Goal: Information Seeking & Learning: Check status

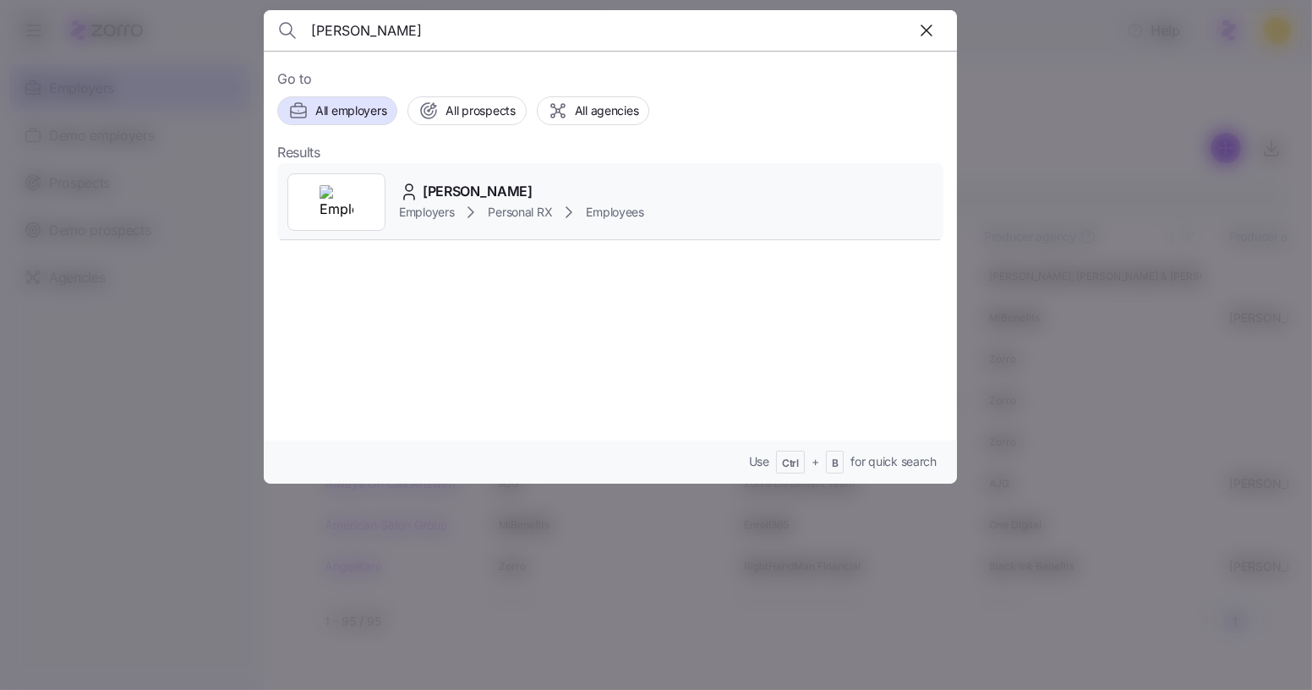
type input "[PERSON_NAME]"
click at [518, 204] on span "Personal RX" at bounding box center [520, 212] width 64 height 17
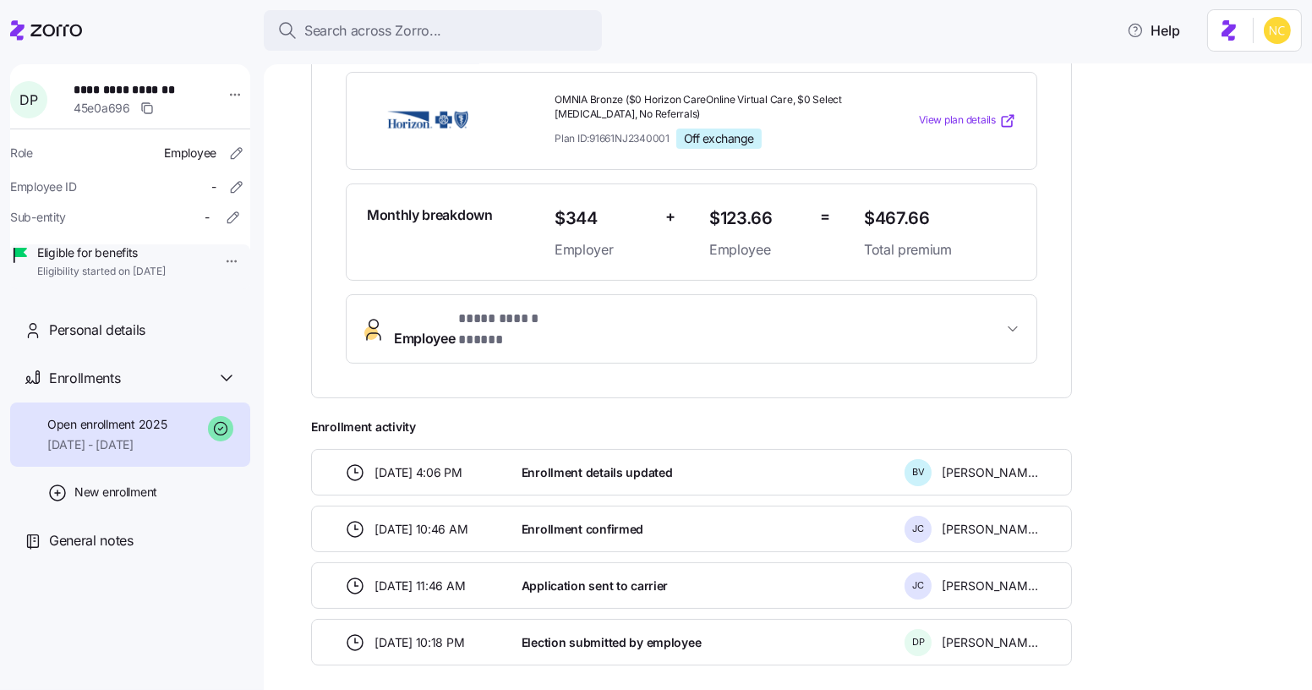
scroll to position [435, 0]
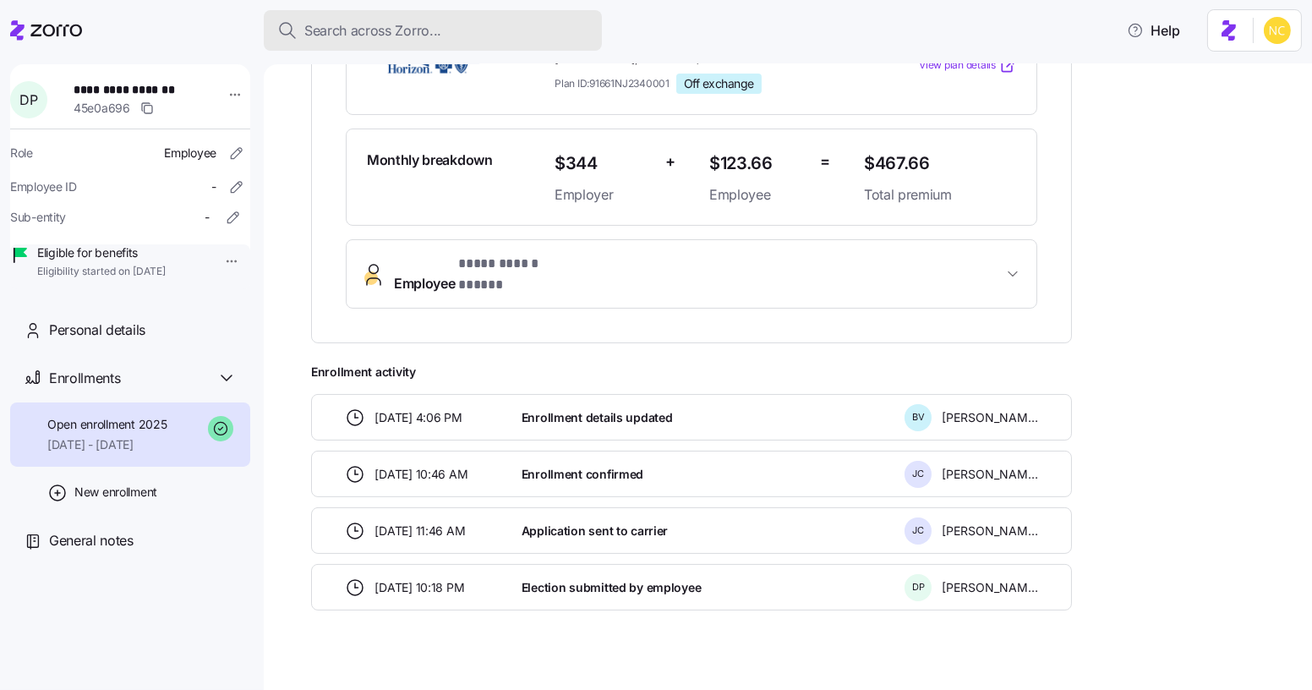
click at [505, 46] on button "Search across Zorro..." at bounding box center [433, 30] width 338 height 41
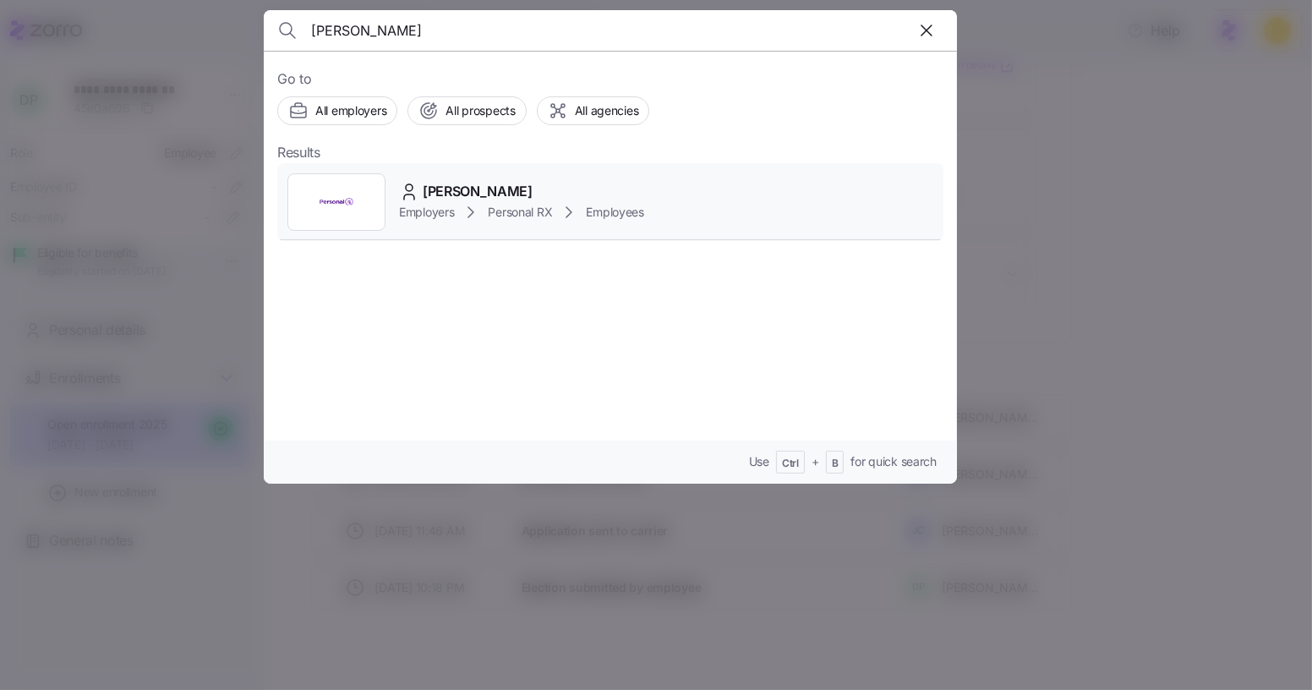
type input "[PERSON_NAME]"
click at [477, 174] on div "[PERSON_NAME] Employers Personal RX Employees" at bounding box center [610, 202] width 666 height 78
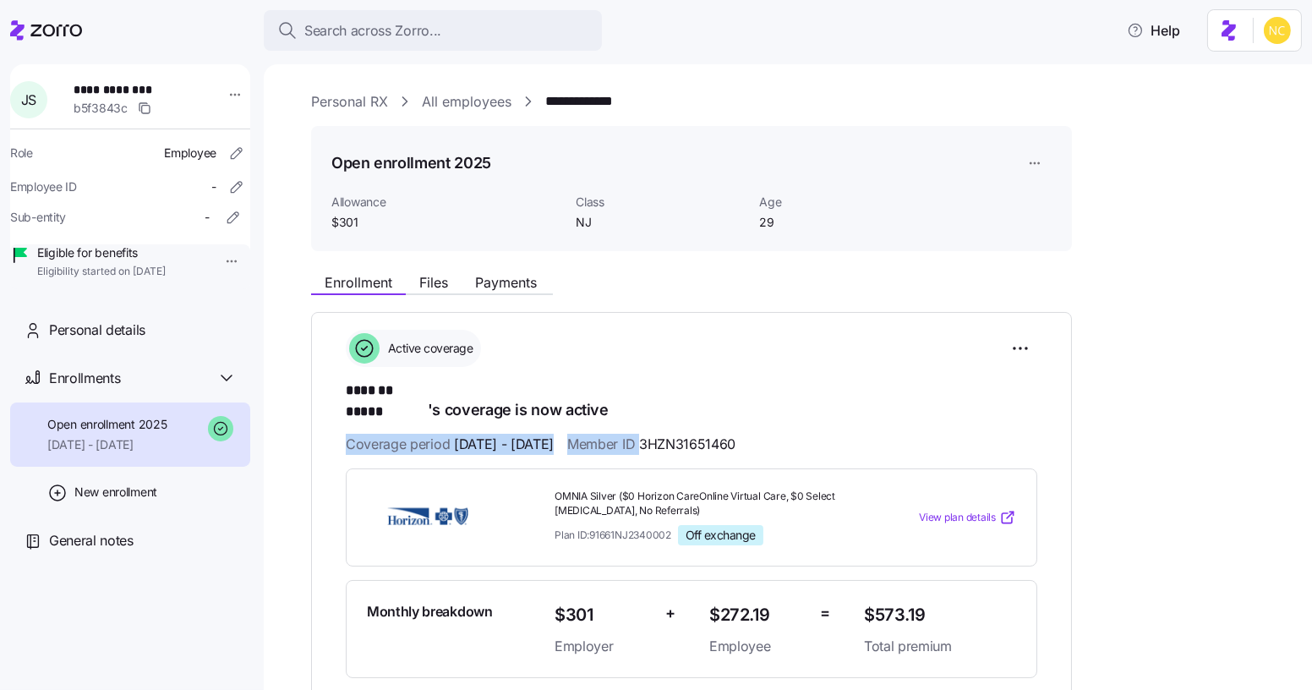
drag, startPoint x: 687, startPoint y: 421, endPoint x: 865, endPoint y: 390, distance: 181.0
click at [865, 390] on div "**********" at bounding box center [691, 545] width 691 height 430
click at [802, 438] on div "**********" at bounding box center [691, 545] width 691 height 430
drag, startPoint x: 794, startPoint y: 428, endPoint x: 689, endPoint y: 418, distance: 105.2
click at [689, 434] on div "Coverage period [DATE] - [DATE] Member ID 3HZN31651460" at bounding box center [691, 444] width 691 height 21
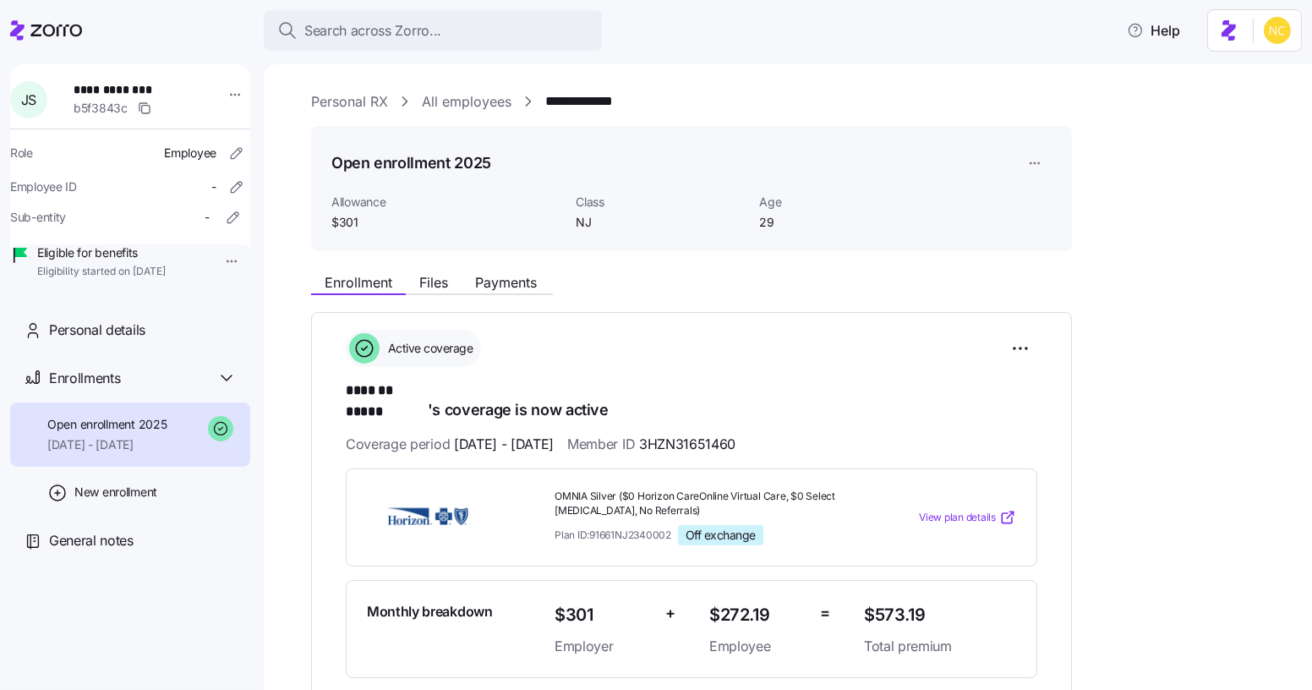
click at [838, 396] on h1 "******* ***** 's coverage is now active" at bounding box center [691, 400] width 691 height 40
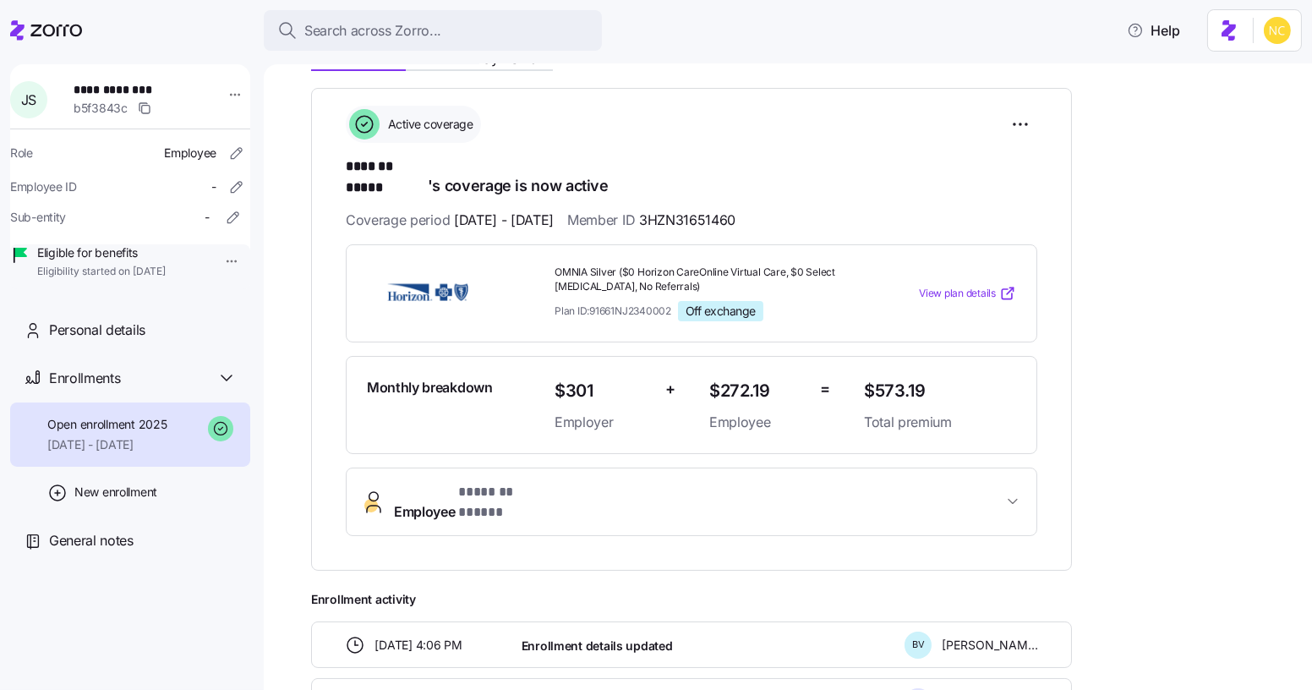
scroll to position [230, 0]
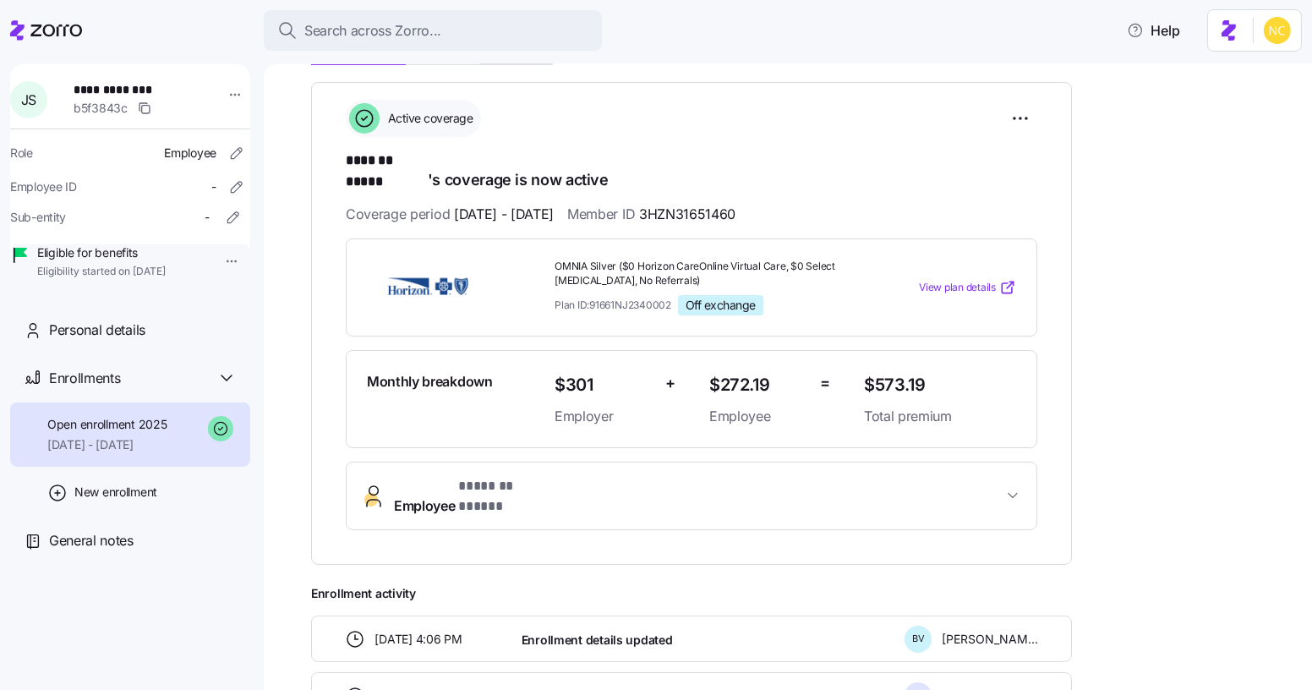
click at [639, 476] on span "Employee * ******* ***** *" at bounding box center [698, 496] width 608 height 41
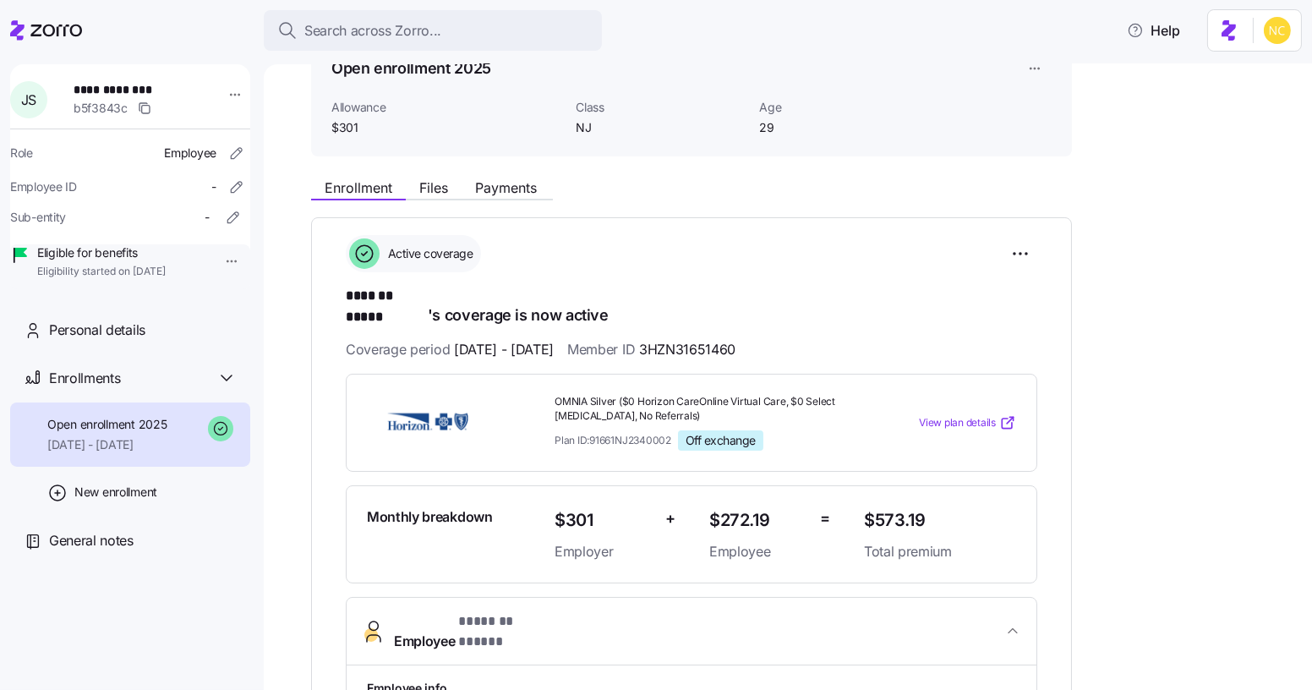
scroll to position [95, 0]
click at [501, 190] on span "Payments" at bounding box center [506, 188] width 62 height 14
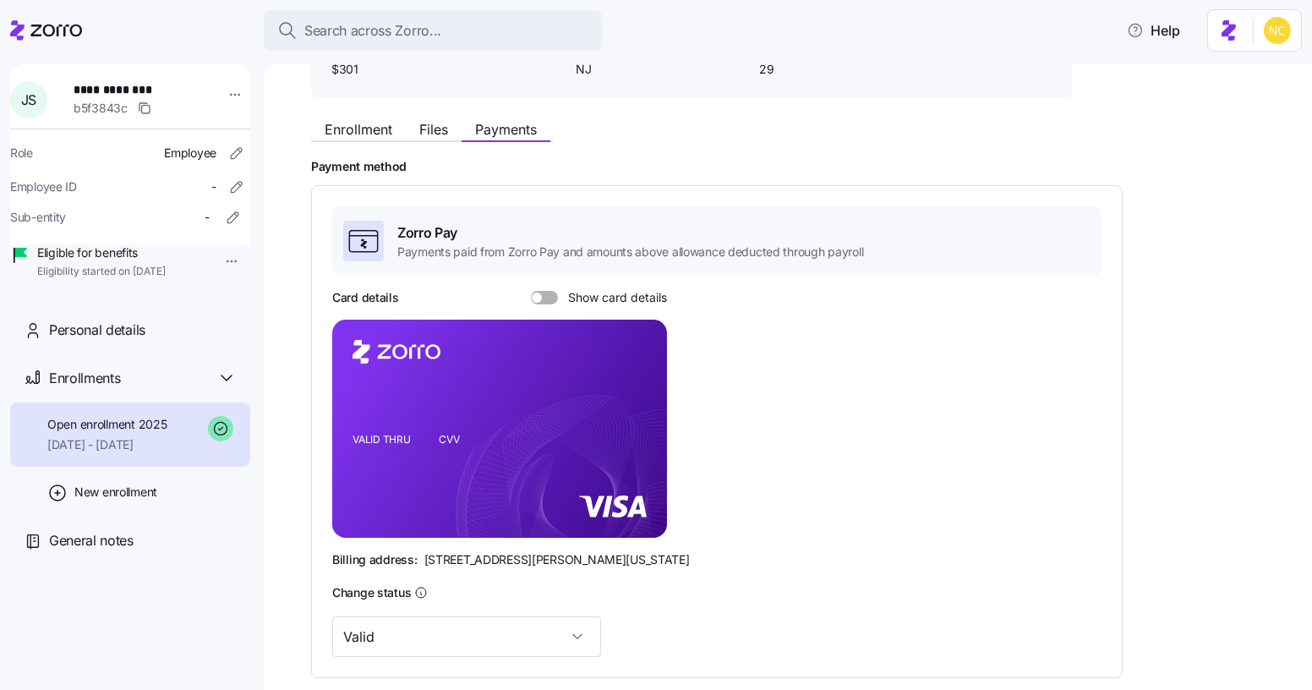
scroll to position [153, 0]
click at [543, 298] on span at bounding box center [550, 298] width 17 height 14
click at [531, 291] on input "Show card details" at bounding box center [531, 291] width 0 height 0
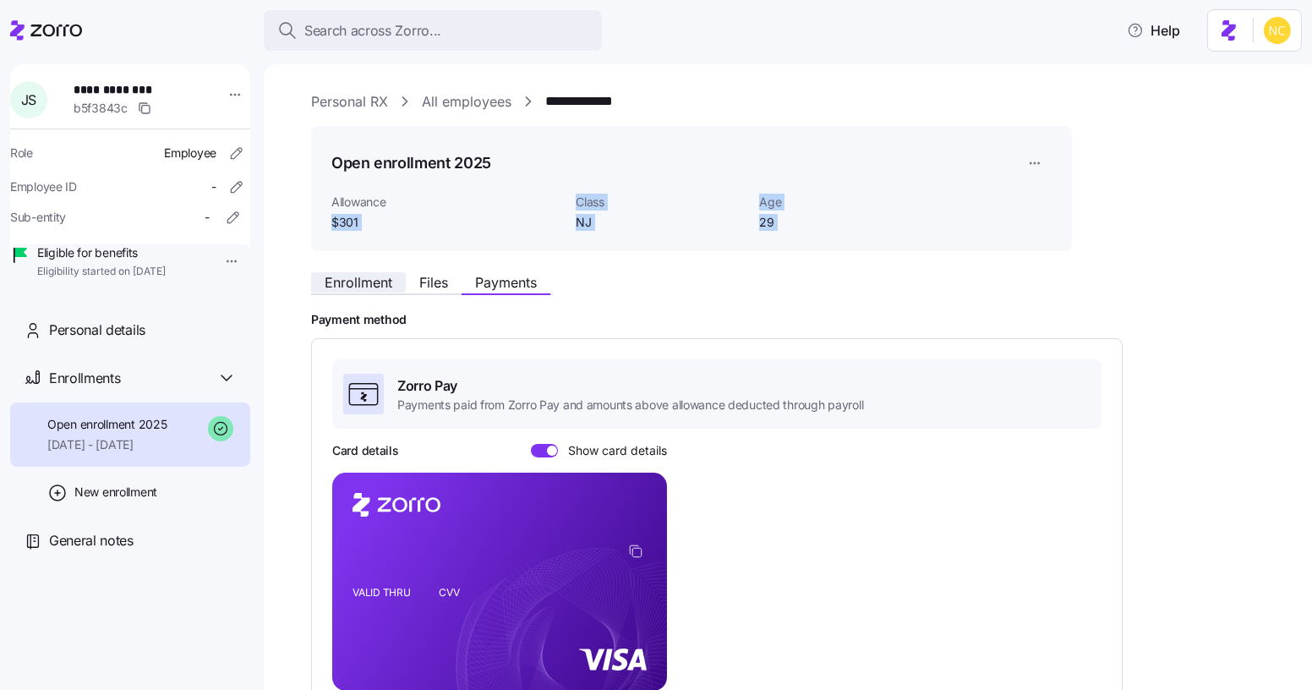
drag, startPoint x: 310, startPoint y: 251, endPoint x: 346, endPoint y: 278, distance: 45.3
click at [346, 278] on div "**********" at bounding box center [788, 376] width 1048 height 625
click at [351, 284] on span "Enrollment" at bounding box center [359, 282] width 68 height 14
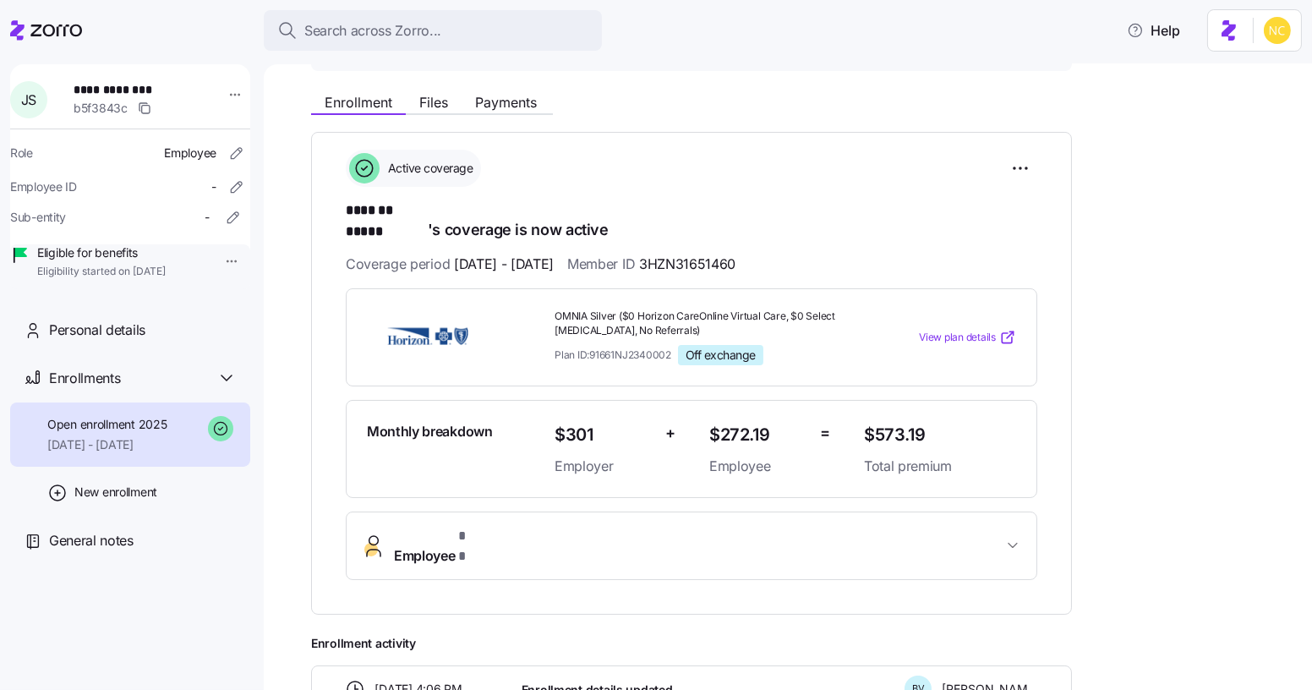
scroll to position [183, 0]
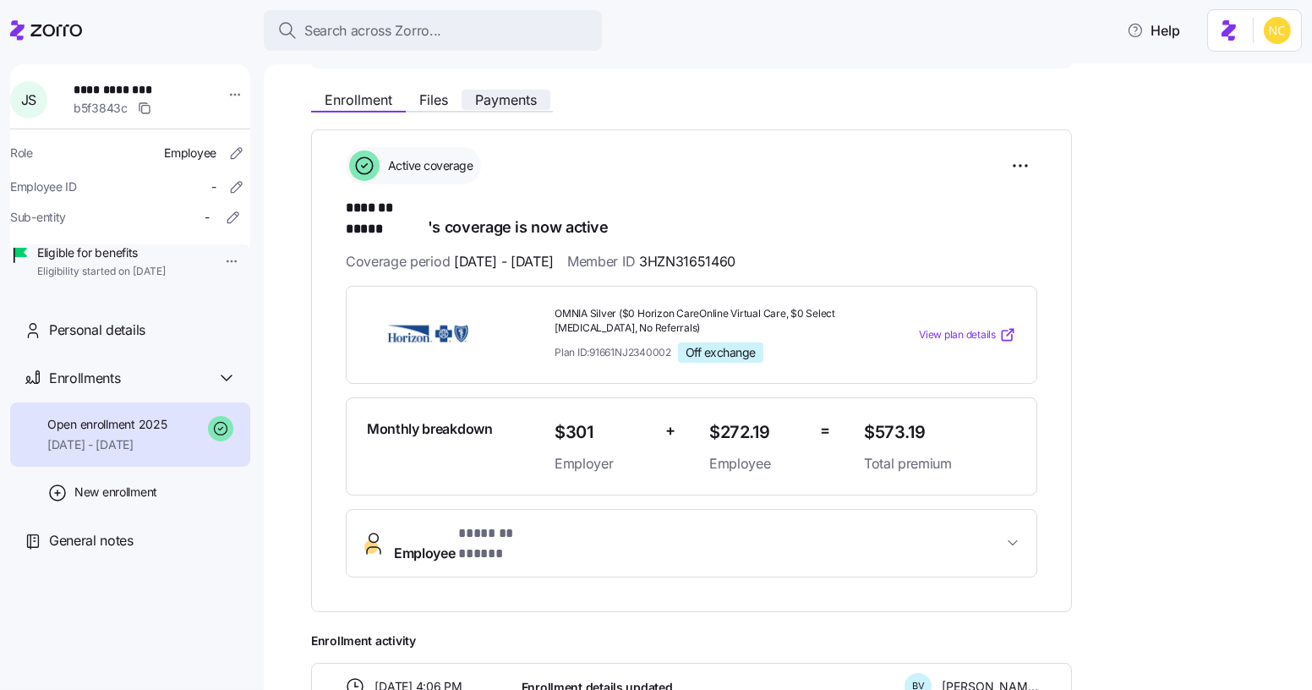
click at [545, 93] on button "Payments" at bounding box center [505, 100] width 89 height 20
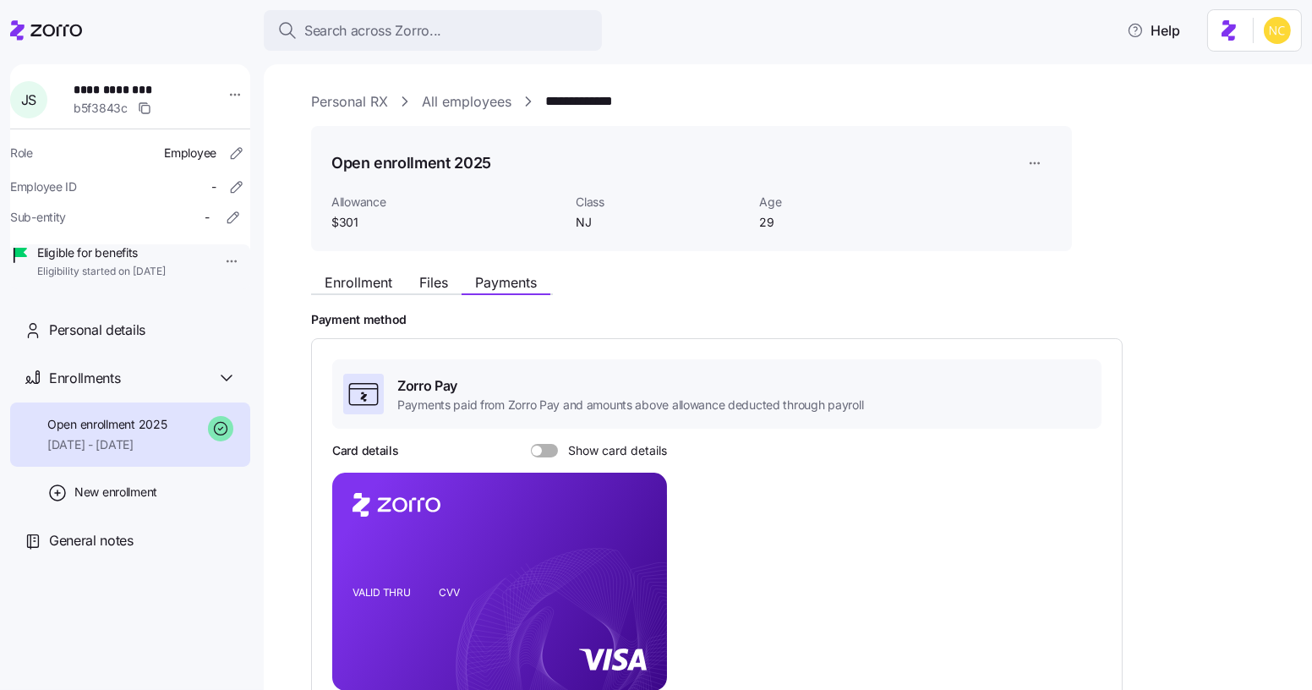
scroll to position [264, 0]
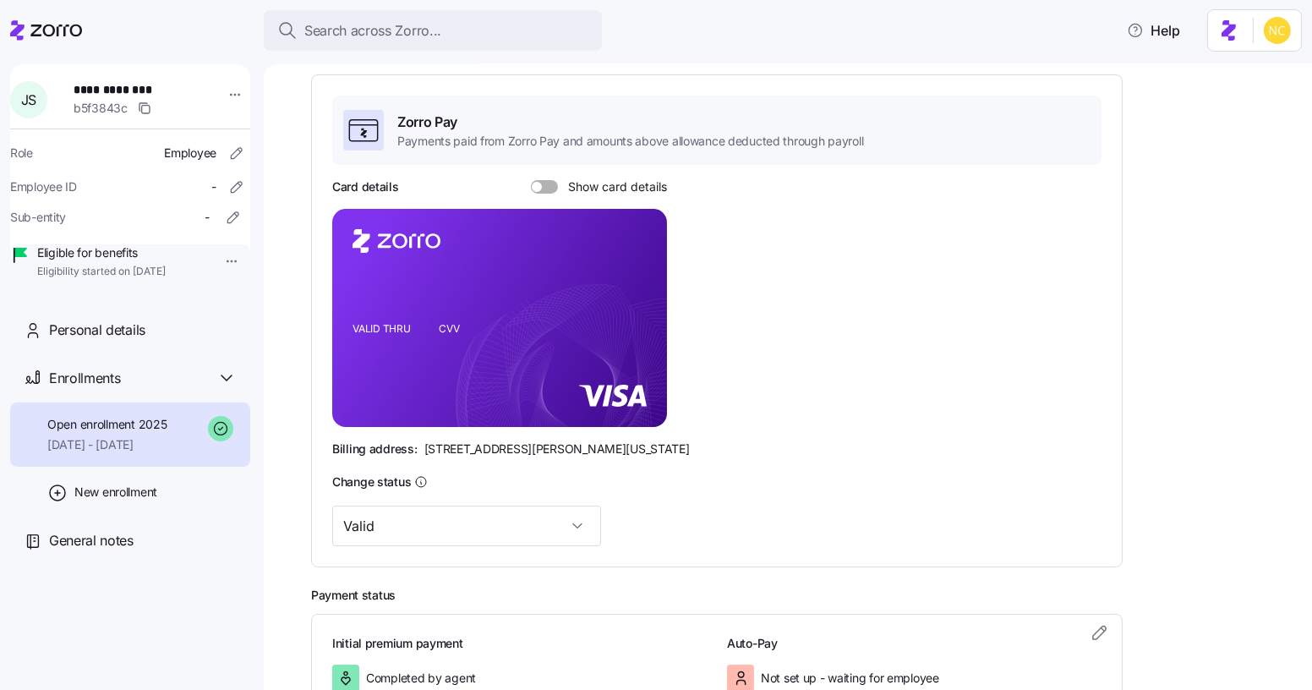
click at [538, 188] on span at bounding box center [537, 187] width 10 height 10
click at [531, 180] on input "Show card details" at bounding box center [531, 180] width 0 height 0
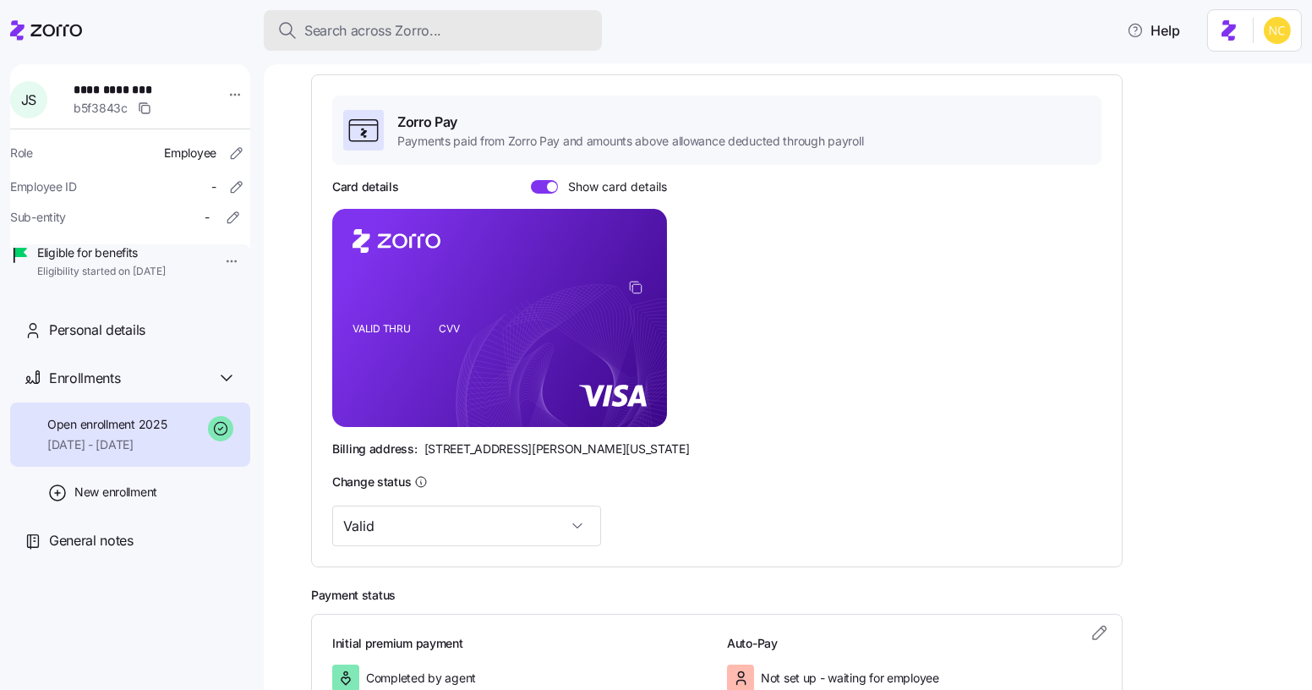
click at [408, 47] on button "Search across Zorro..." at bounding box center [433, 30] width 338 height 41
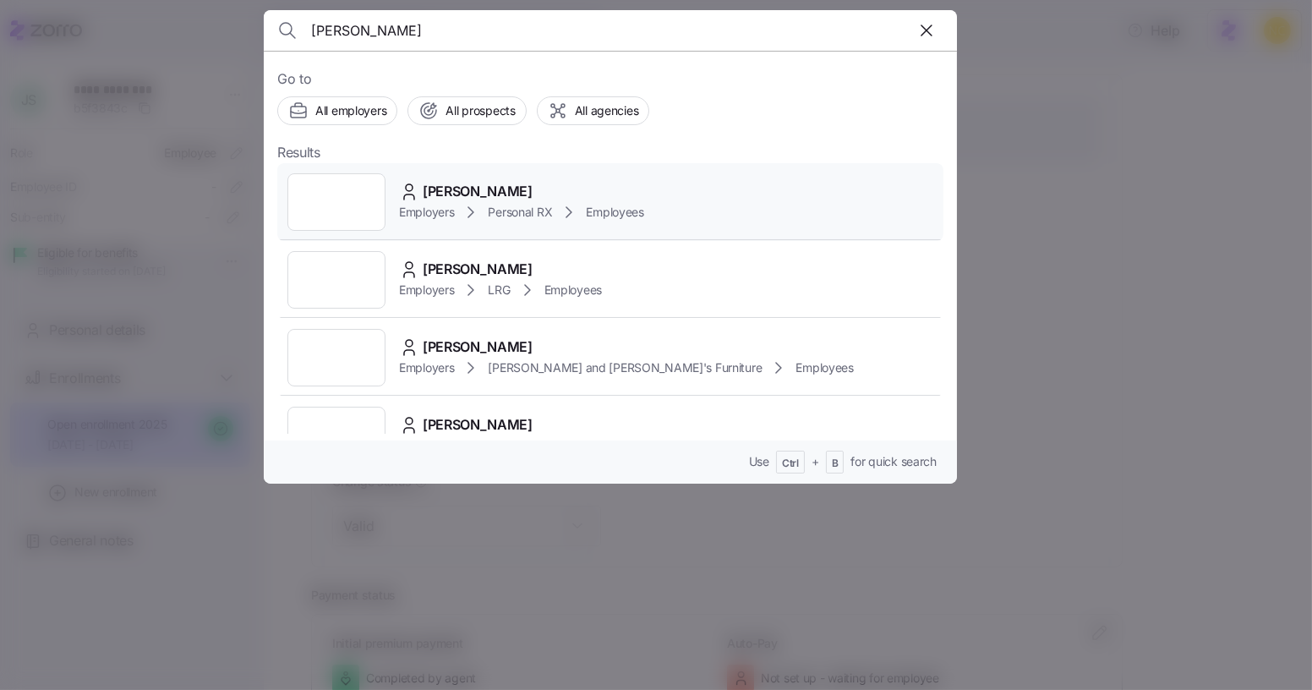
type input "[PERSON_NAME]"
click at [418, 194] on icon at bounding box center [409, 192] width 20 height 20
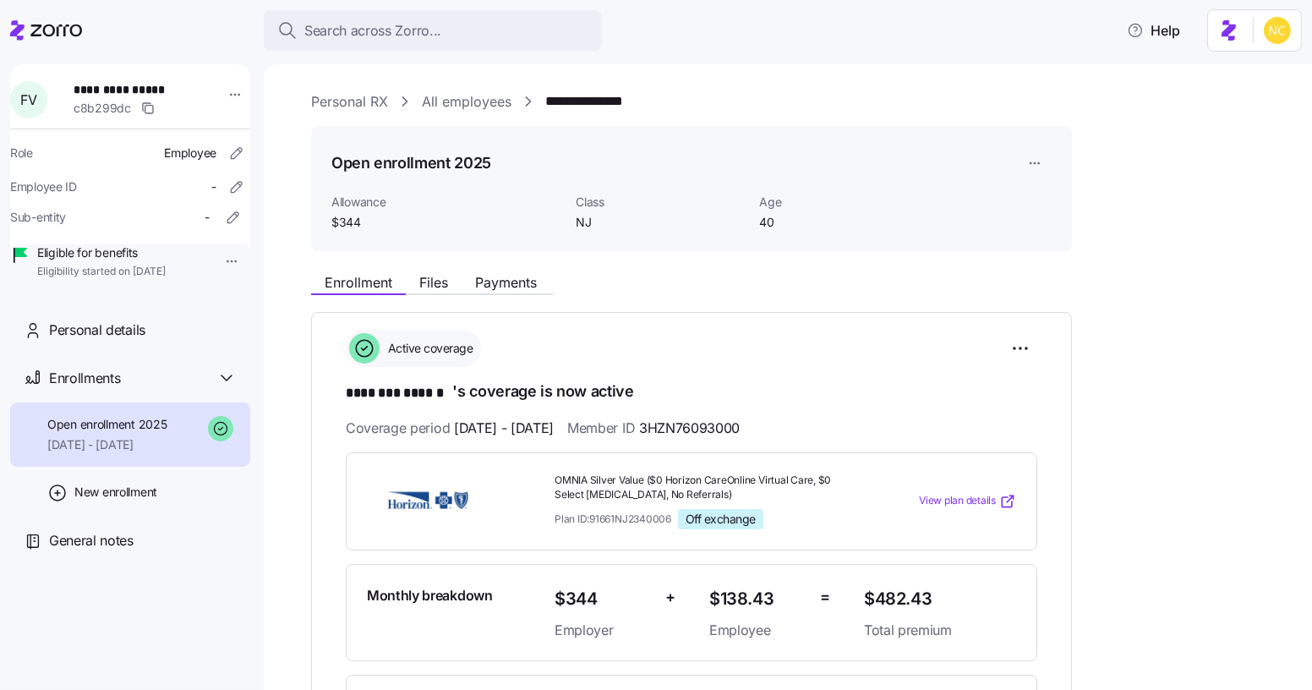
click at [514, 295] on div "**********" at bounding box center [799, 648] width 977 height 766
click at [513, 283] on span "Payments" at bounding box center [506, 282] width 62 height 14
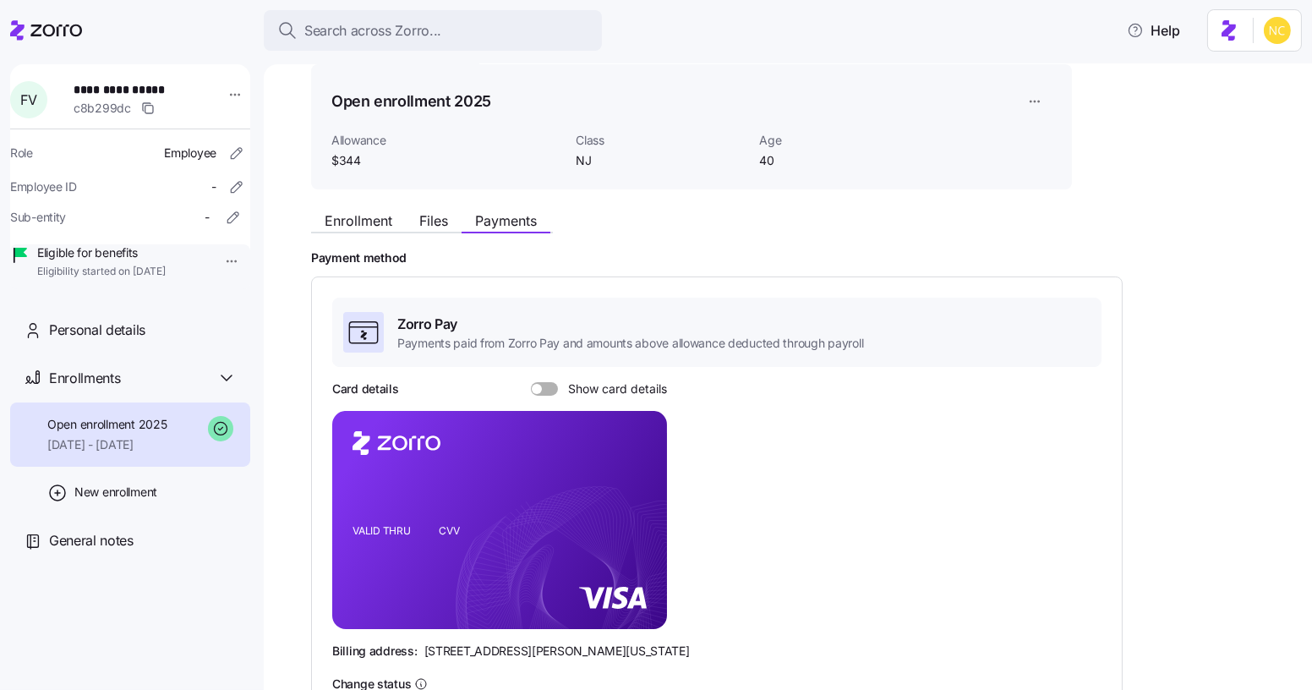
scroll to position [166, 0]
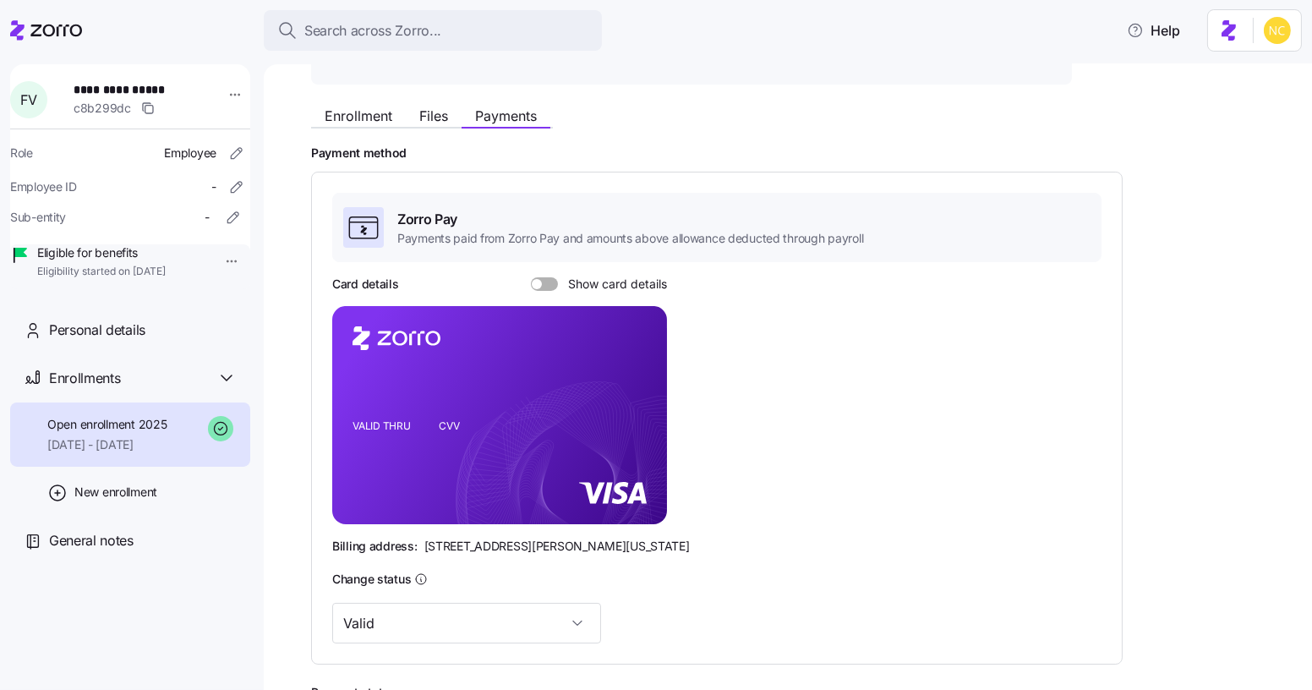
click at [549, 289] on div "Card details Show card details" at bounding box center [499, 283] width 335 height 17
click at [543, 284] on span at bounding box center [550, 284] width 17 height 14
click at [531, 277] on input "Show card details" at bounding box center [531, 277] width 0 height 0
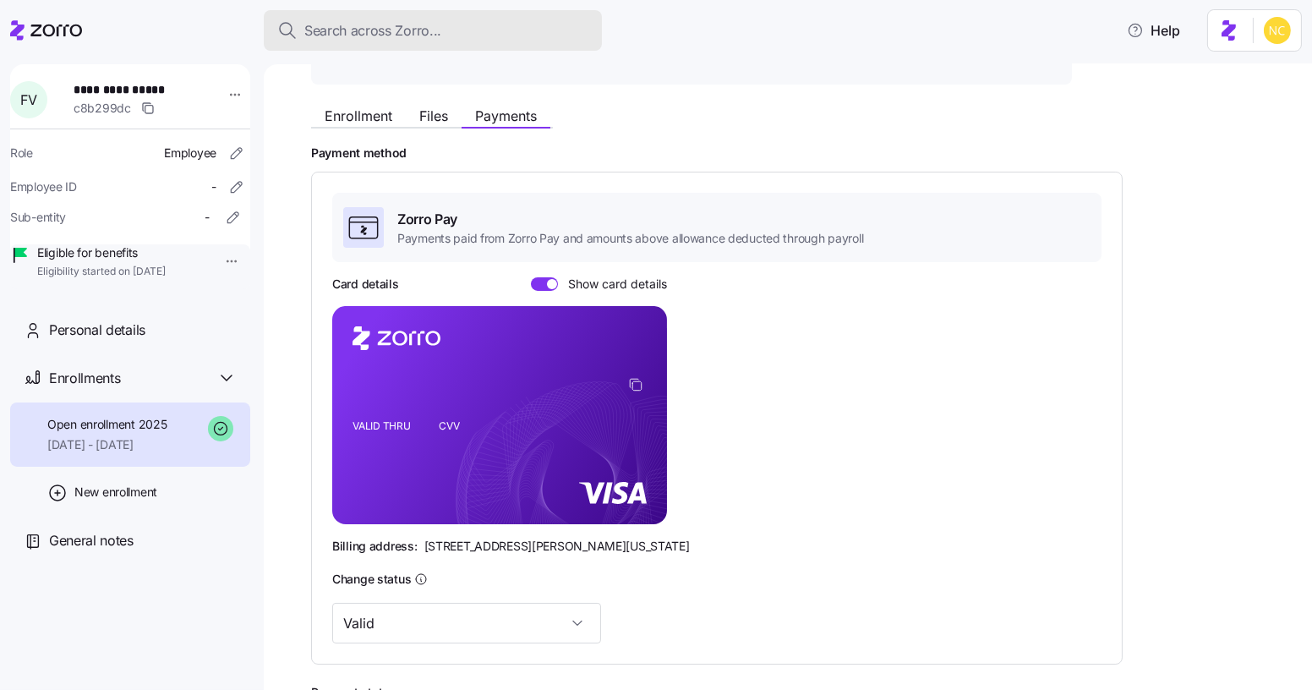
click at [422, 25] on span "Search across Zorro..." at bounding box center [372, 30] width 137 height 21
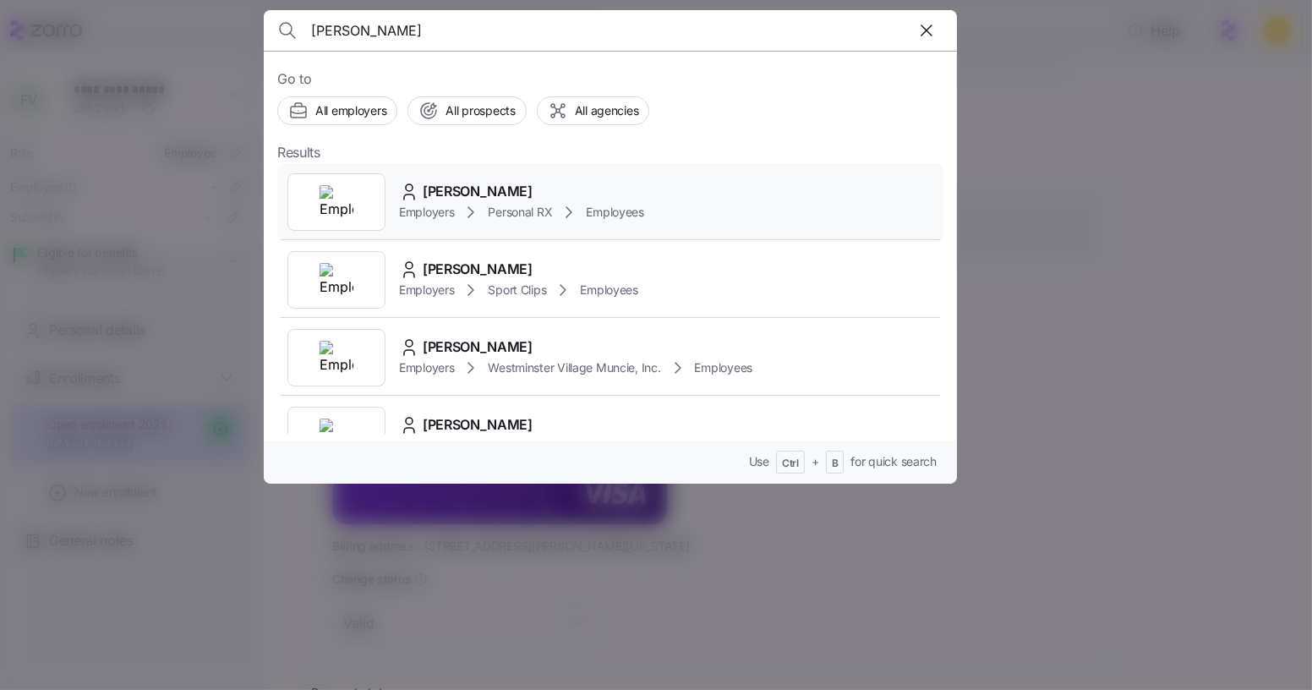
type input "[PERSON_NAME]"
click at [479, 191] on span "[PERSON_NAME]" at bounding box center [478, 191] width 110 height 21
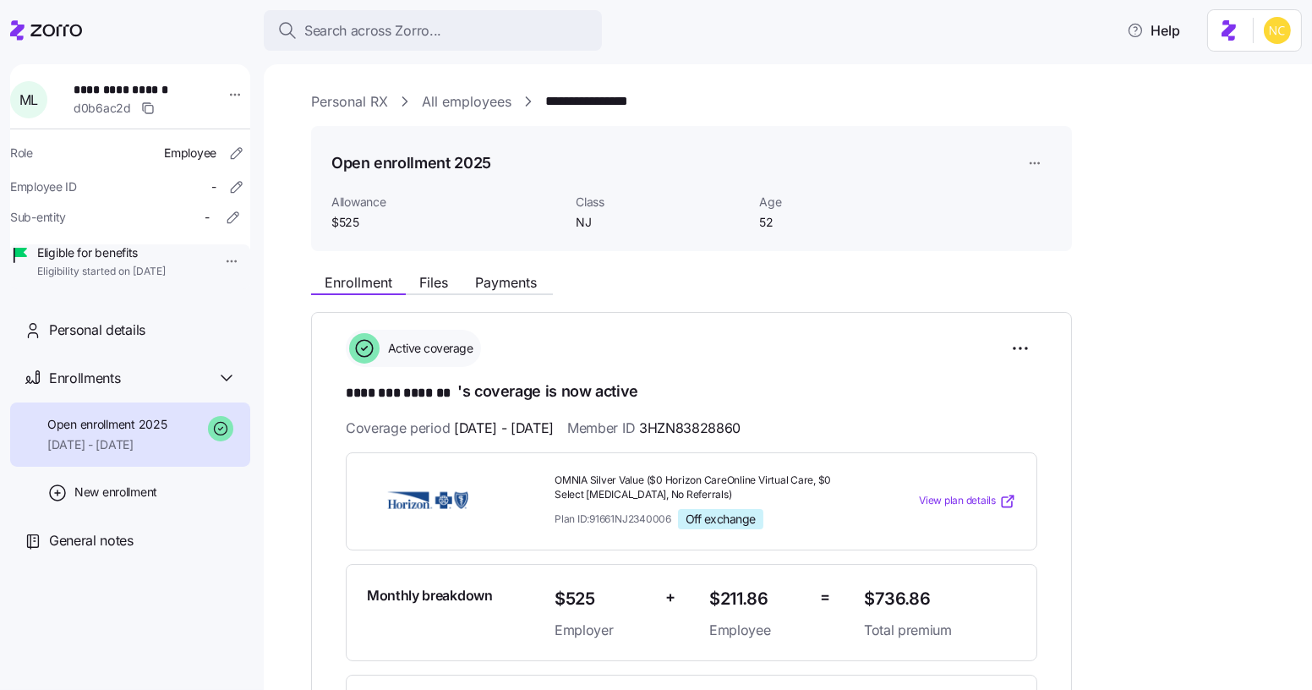
scroll to position [53, 0]
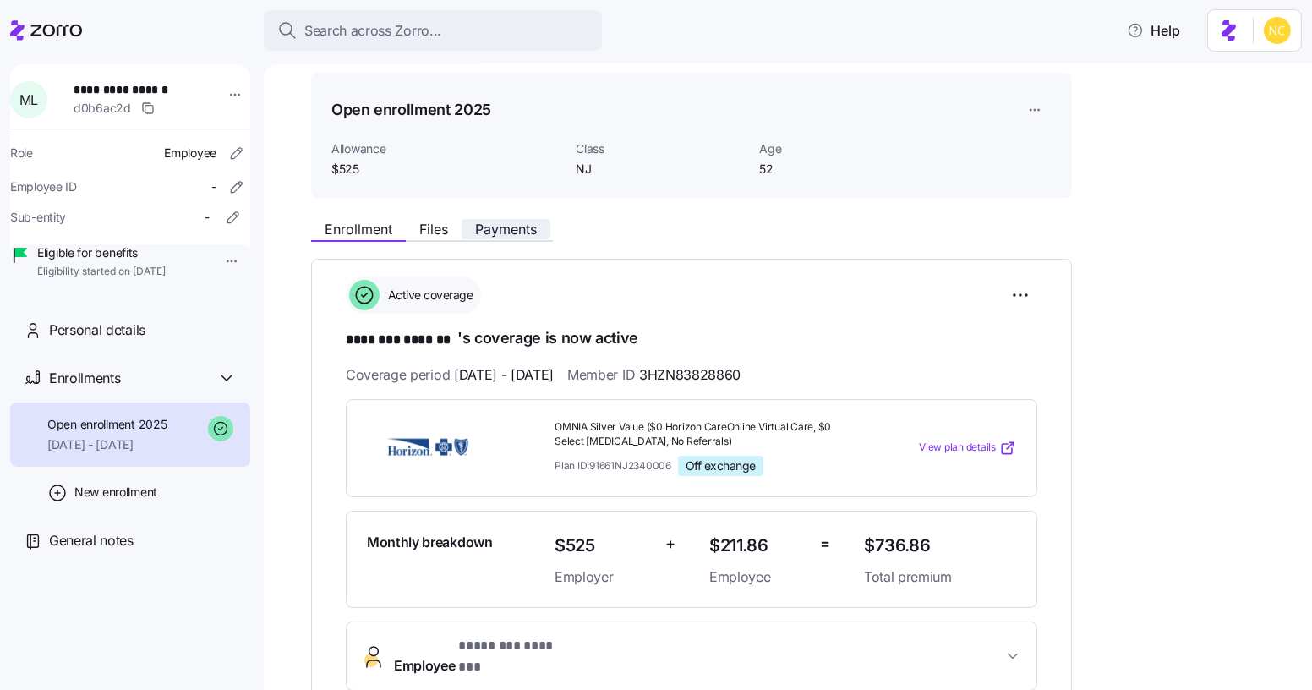
click at [507, 228] on span "Payments" at bounding box center [506, 229] width 62 height 14
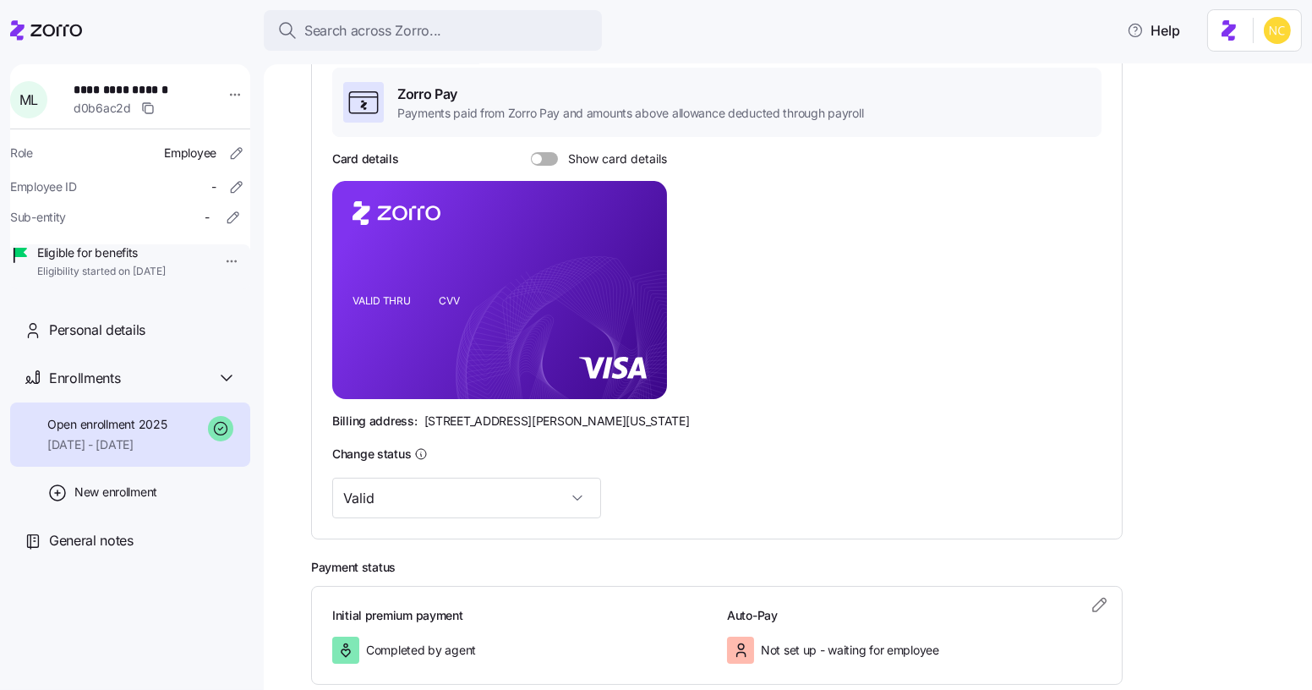
scroll to position [253, 0]
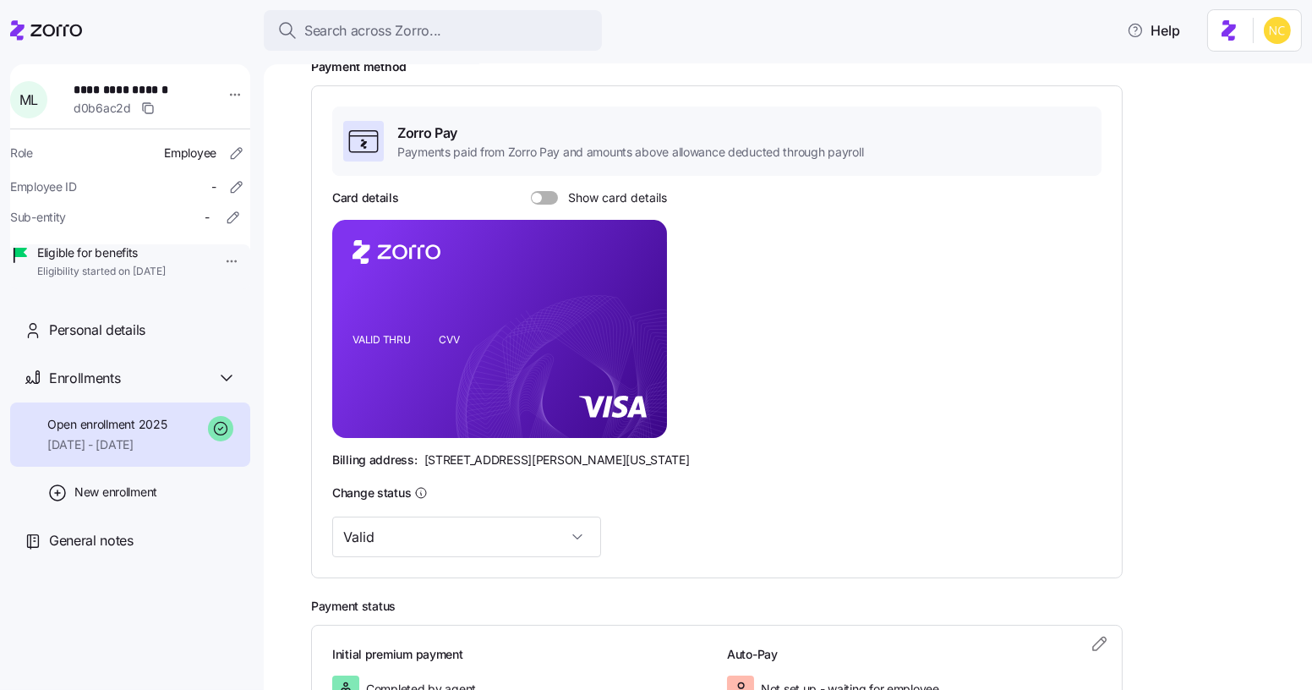
click at [538, 195] on span at bounding box center [537, 198] width 10 height 10
click at [531, 191] on input "Show card details" at bounding box center [531, 191] width 0 height 0
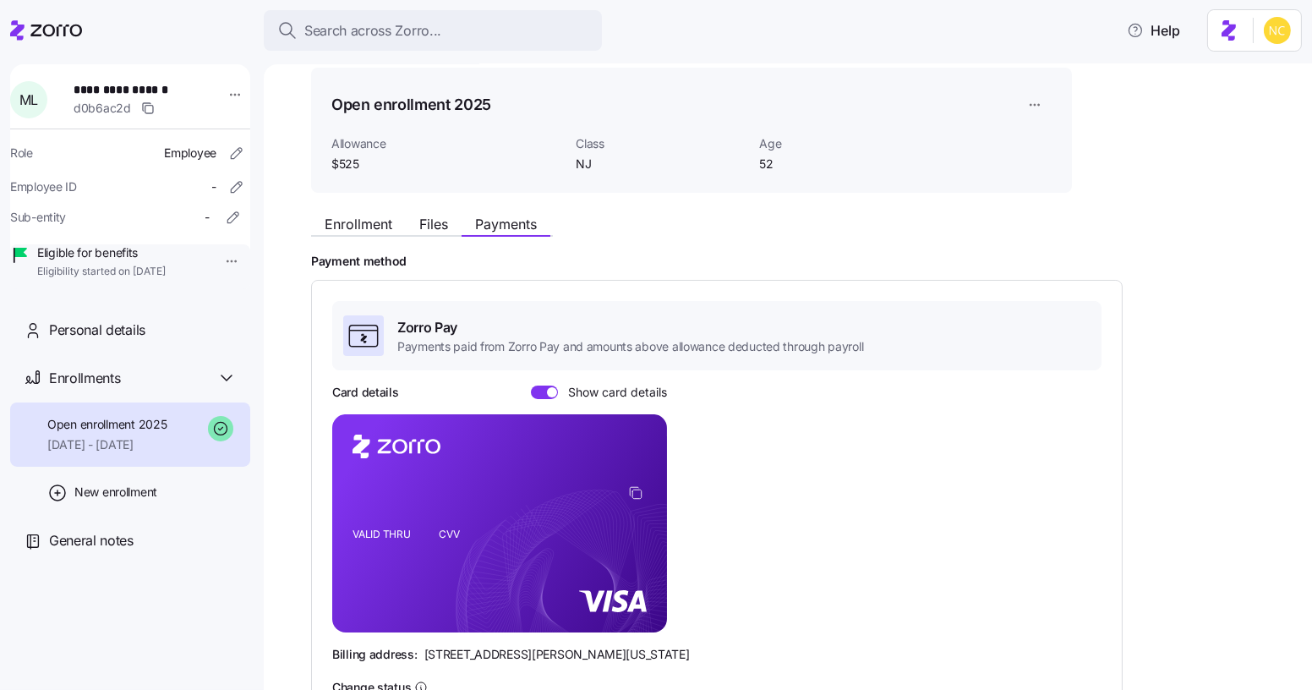
scroll to position [56, 0]
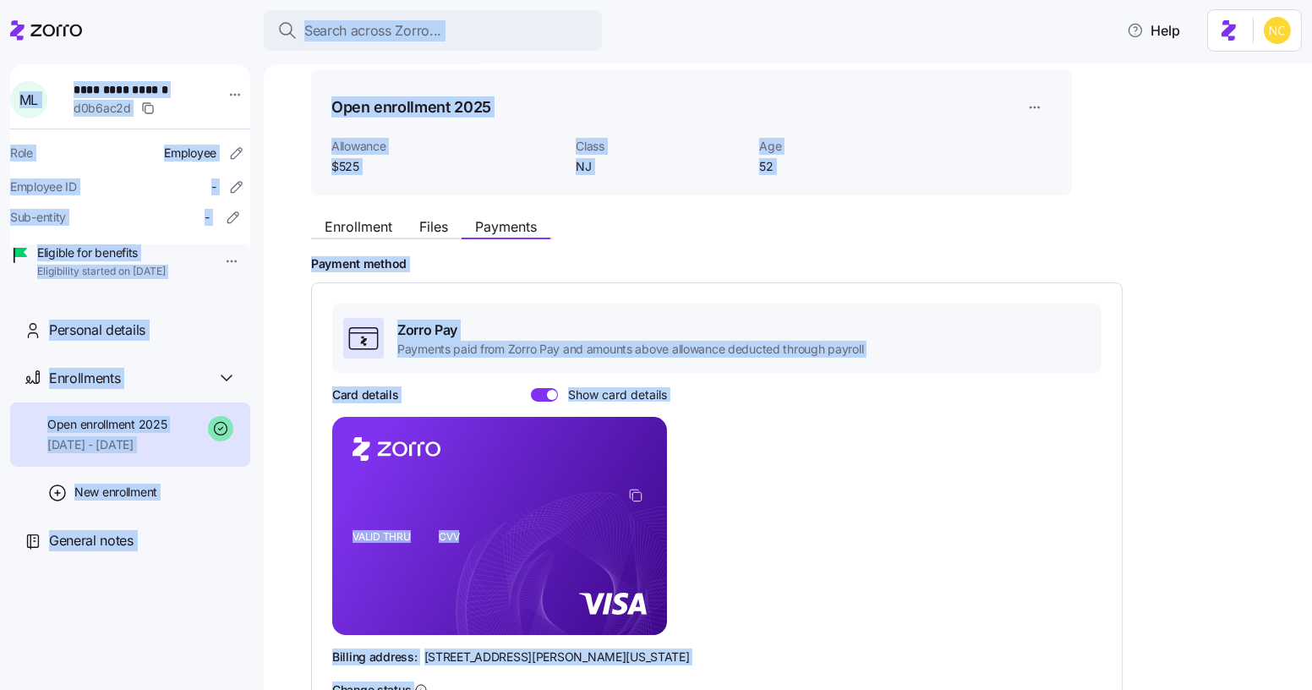
click at [431, 8] on body "**********" at bounding box center [656, 339] width 1312 height 679
click at [433, 20] on span "Search across Zorro..." at bounding box center [372, 30] width 137 height 21
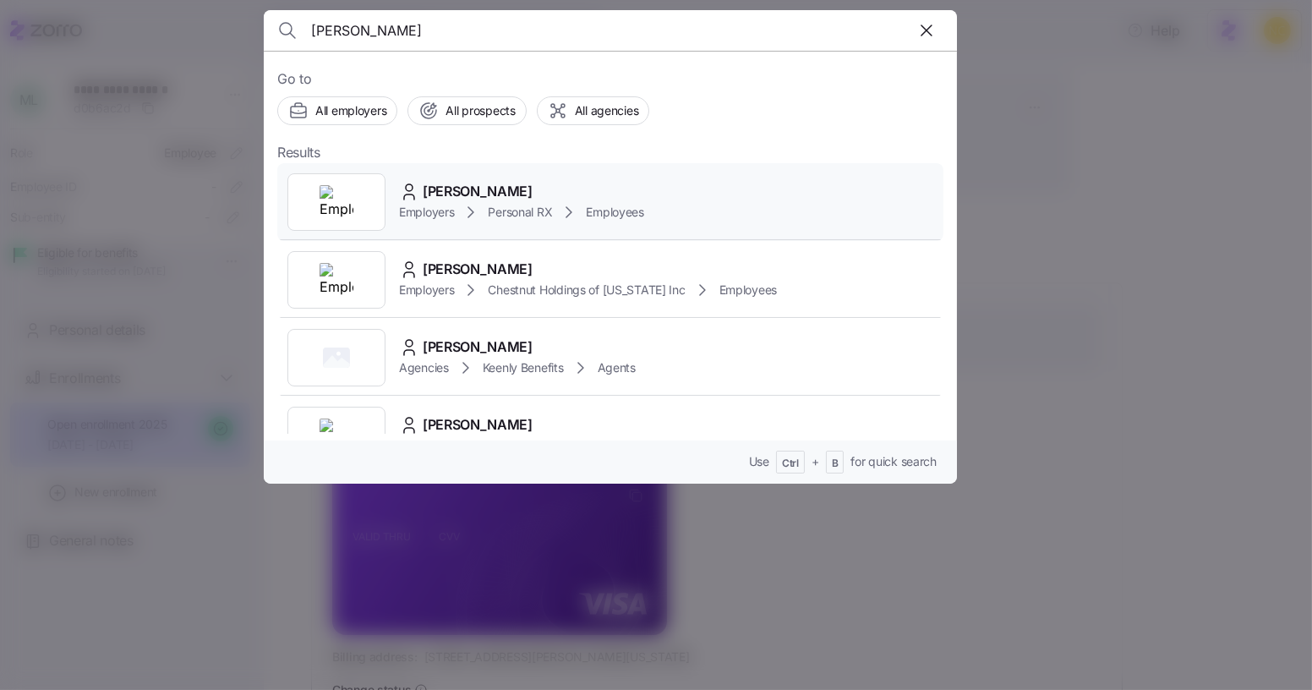
type input "[PERSON_NAME]"
click at [544, 171] on div "[PERSON_NAME] Employers Personal RX Employees" at bounding box center [610, 202] width 666 height 78
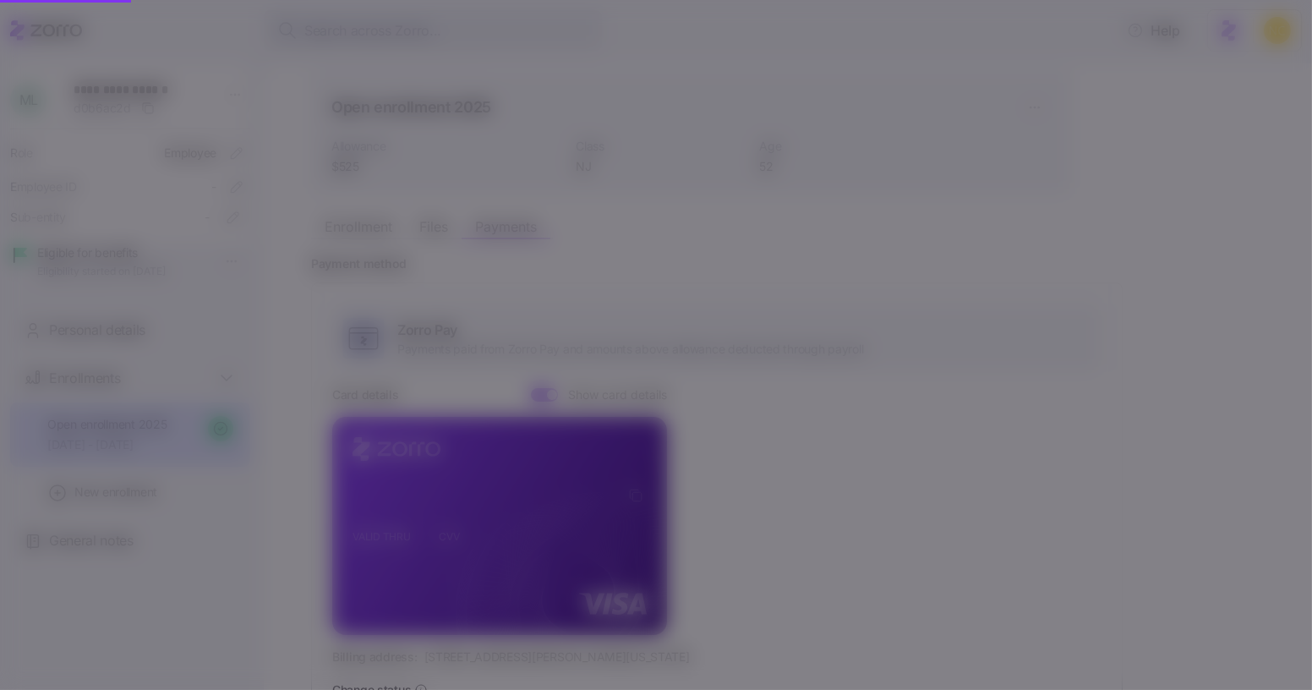
click at [544, 171] on div "[PERSON_NAME] Employers Personal RX Employees" at bounding box center [610, 202] width 666 height 78
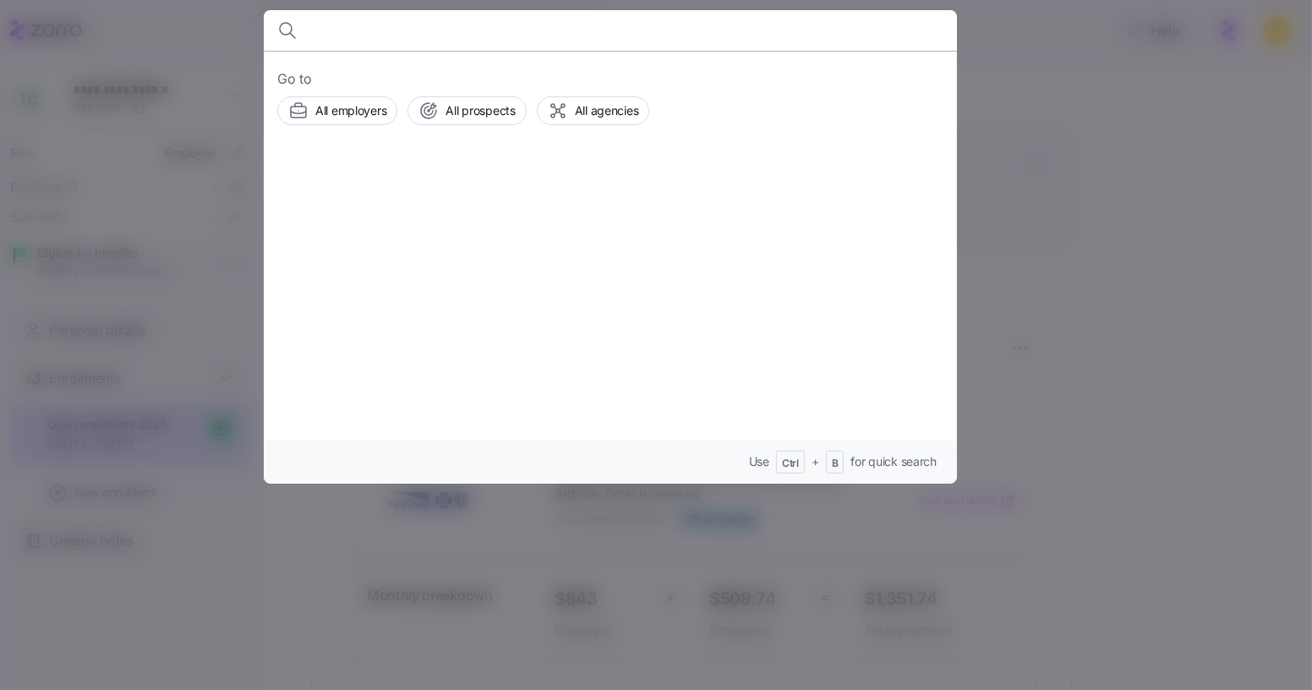
click at [1118, 238] on div at bounding box center [656, 345] width 1312 height 690
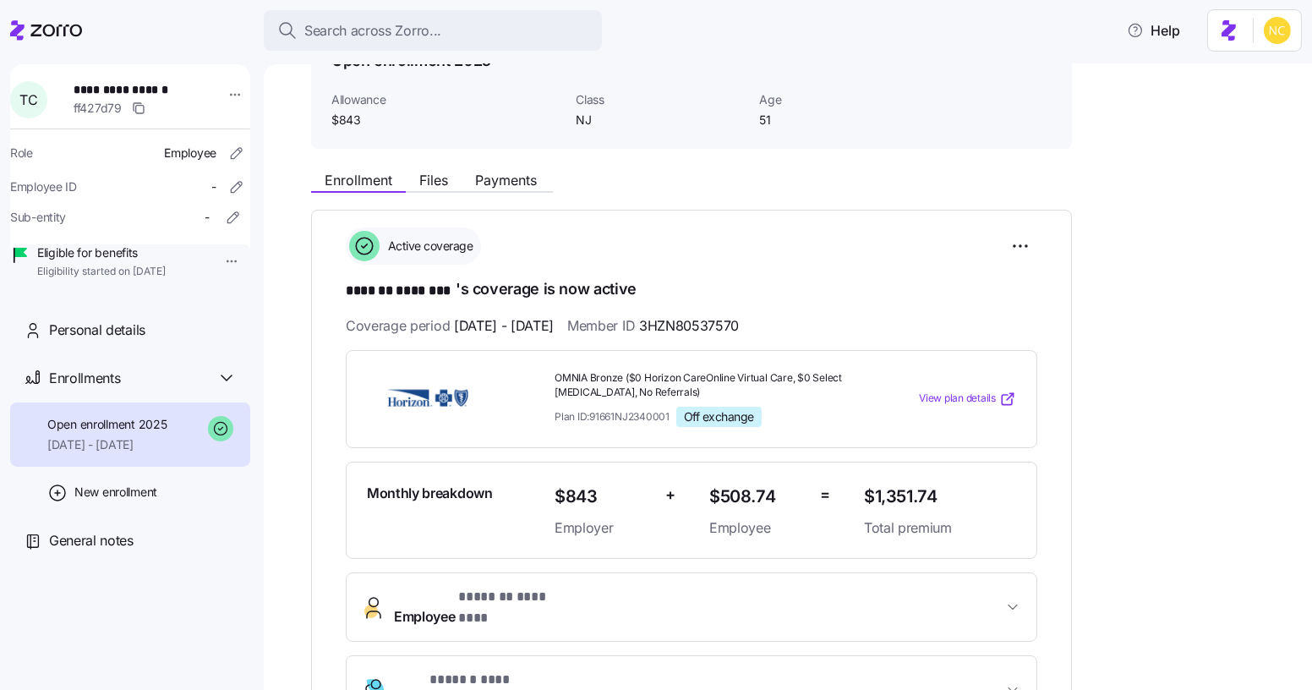
scroll to position [153, 0]
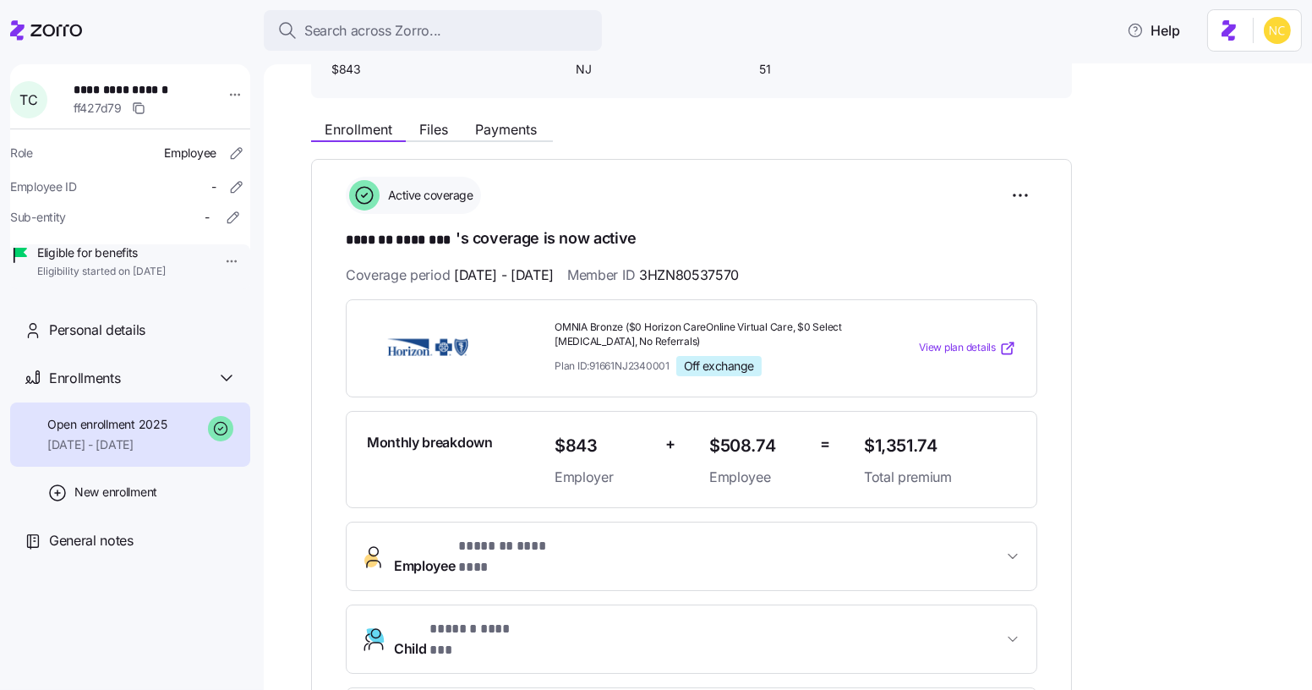
click at [488, 117] on div "Enrollment Files Payments" at bounding box center [691, 127] width 761 height 30
click at [493, 129] on span "Payments" at bounding box center [506, 130] width 62 height 14
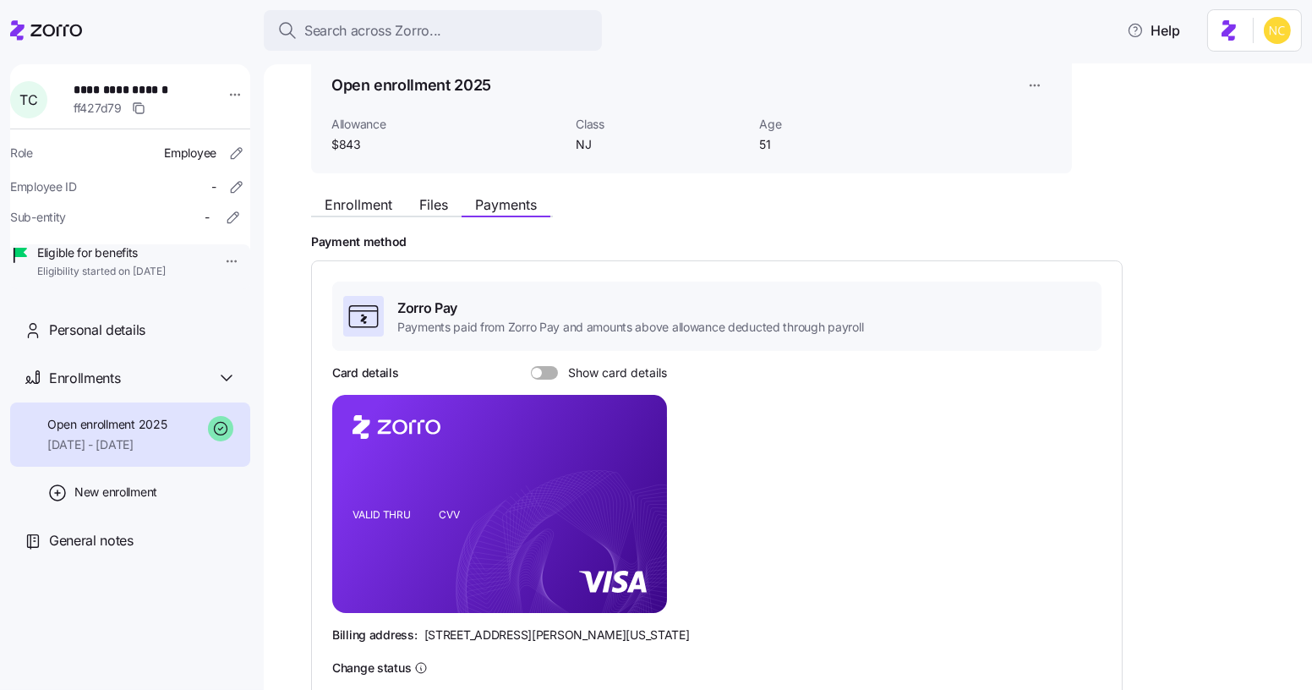
scroll to position [79, 0]
click at [532, 379] on div "Card details Show card details VALID THRU CVV Billing address: [STREET_ADDRESS]…" at bounding box center [716, 502] width 769 height 279
click at [534, 378] on div "Card details Show card details" at bounding box center [499, 371] width 335 height 17
click at [537, 371] on span at bounding box center [537, 372] width 10 height 10
click at [531, 365] on input "Show card details" at bounding box center [531, 365] width 0 height 0
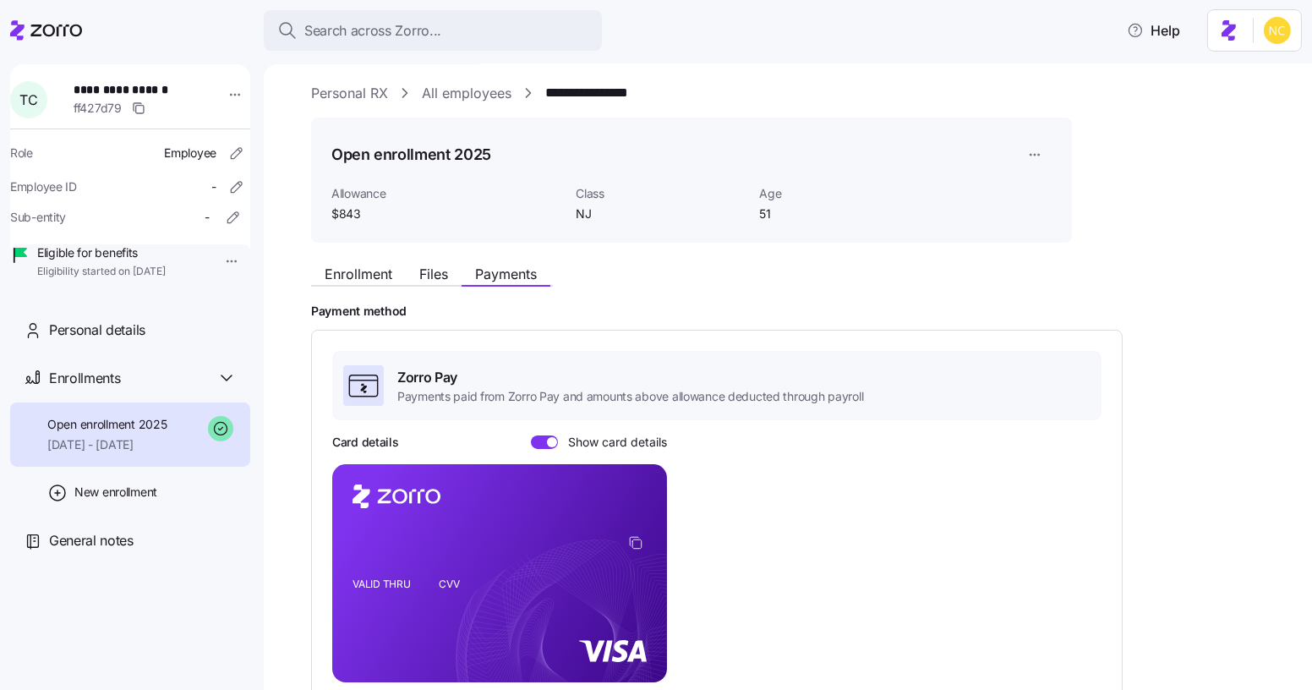
scroll to position [0, 0]
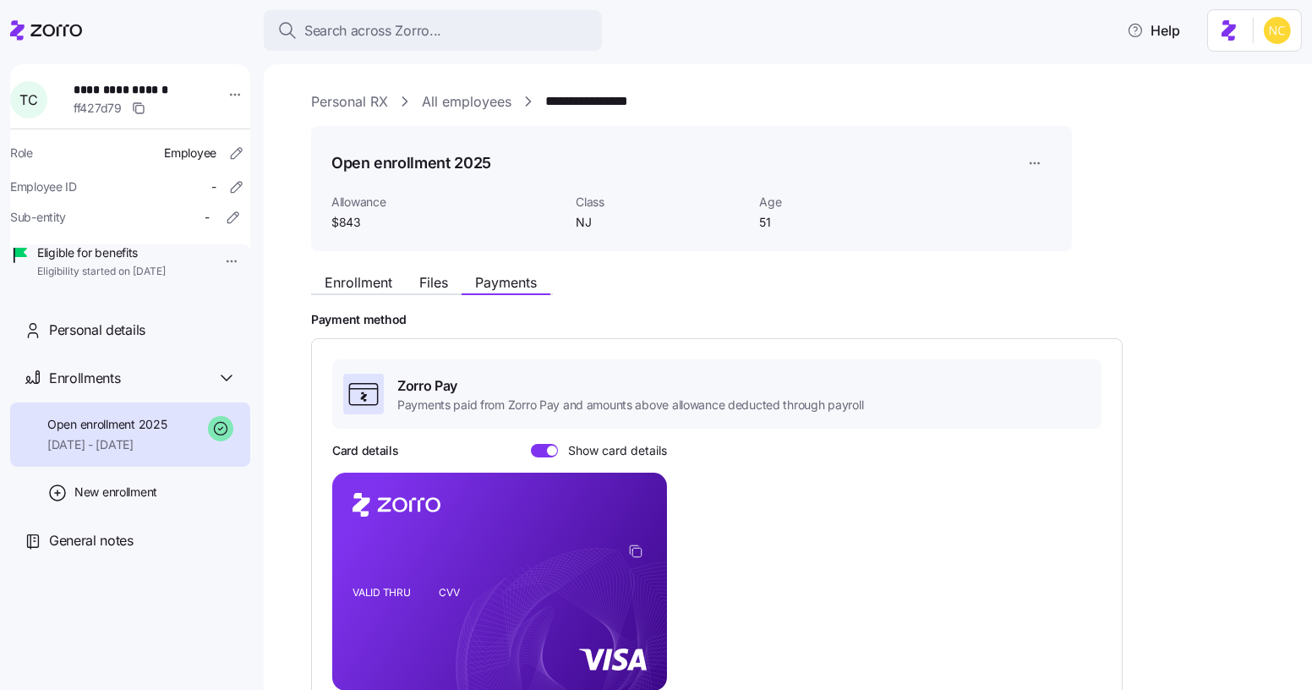
click at [383, 265] on div "Enrollment Files Payments" at bounding box center [691, 280] width 761 height 30
click at [375, 272] on button "Enrollment" at bounding box center [358, 282] width 95 height 20
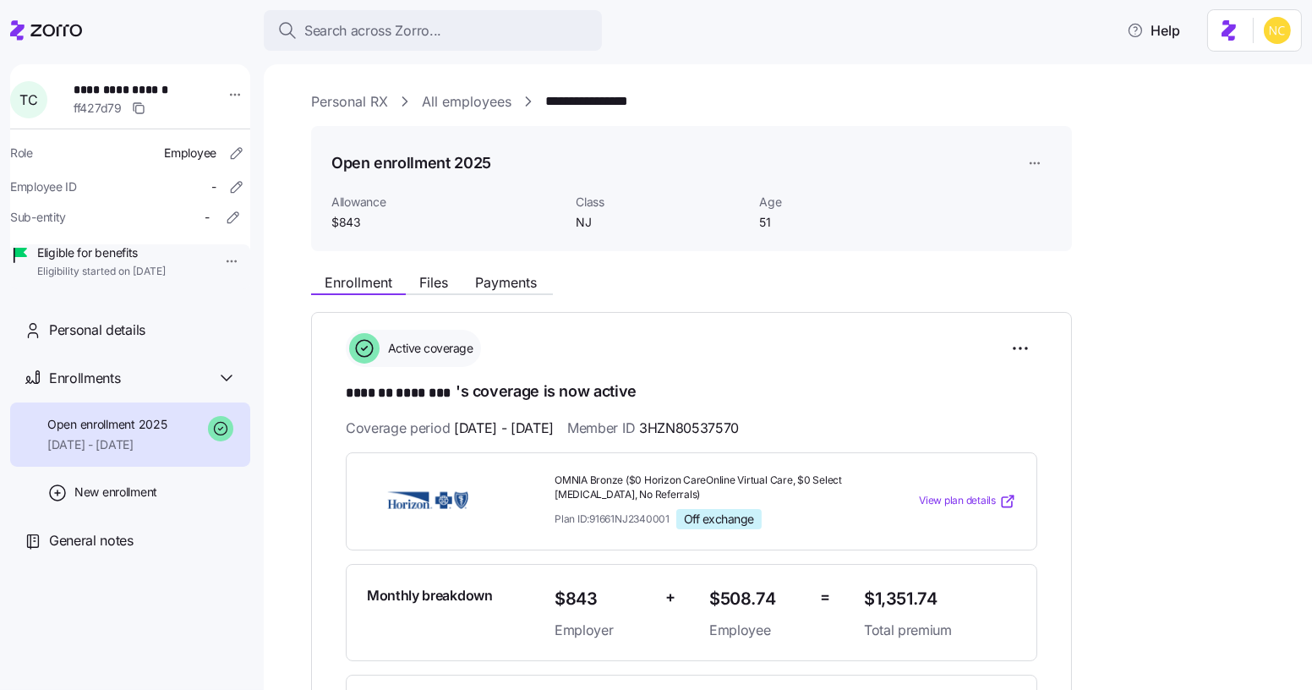
scroll to position [97, 0]
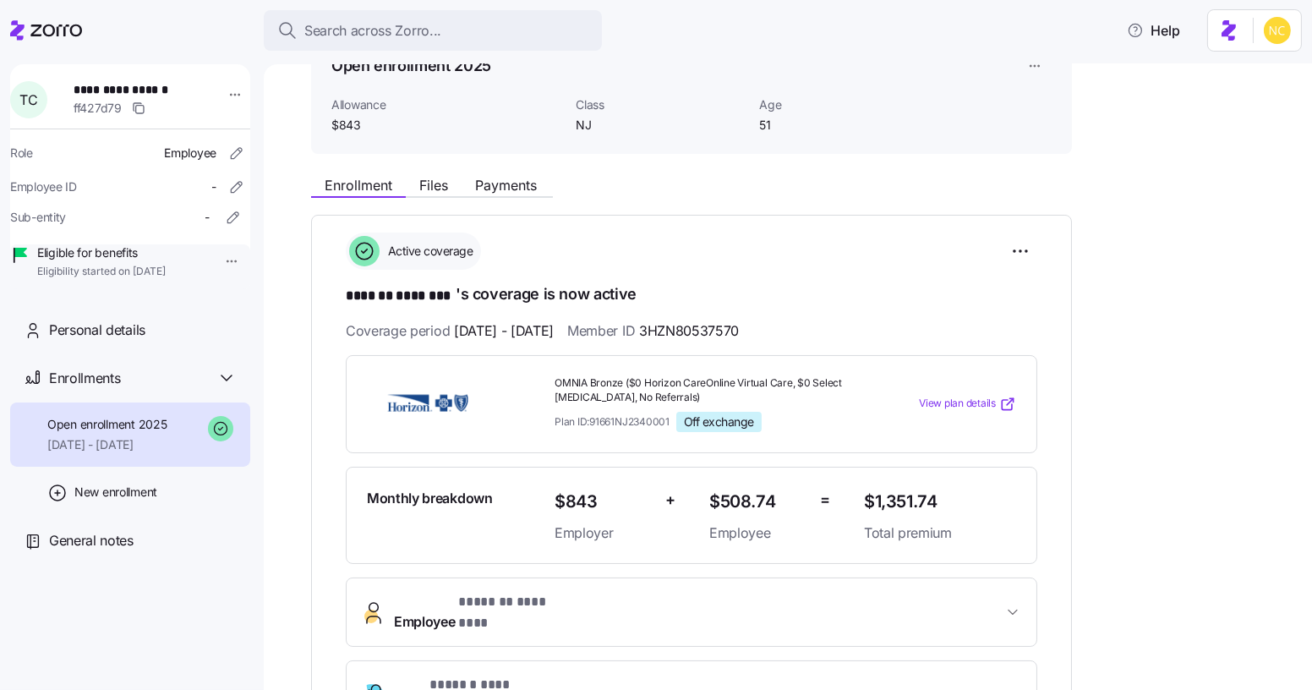
click at [453, 51] on div "Search across Zorro... Help" at bounding box center [655, 30] width 1291 height 47
click at [453, 41] on button "Search across Zorro..." at bounding box center [433, 30] width 338 height 41
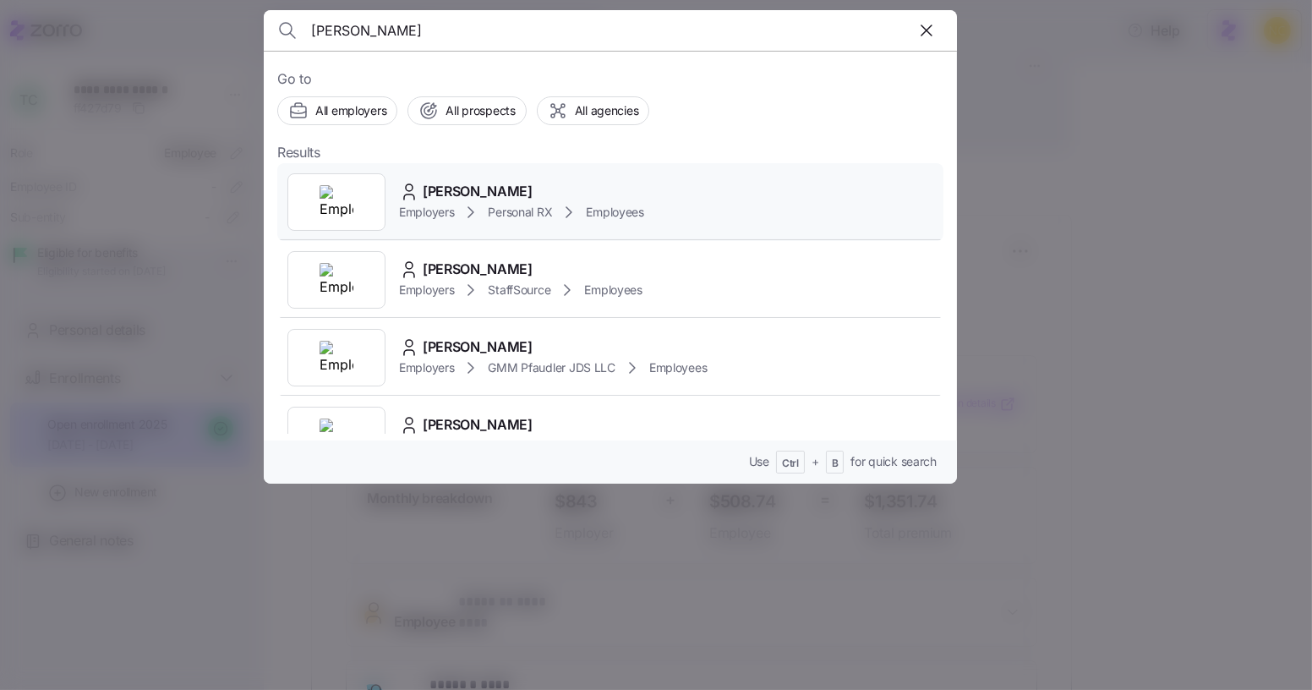
type input "[PERSON_NAME]"
click at [469, 181] on span "[PERSON_NAME]" at bounding box center [478, 191] width 110 height 21
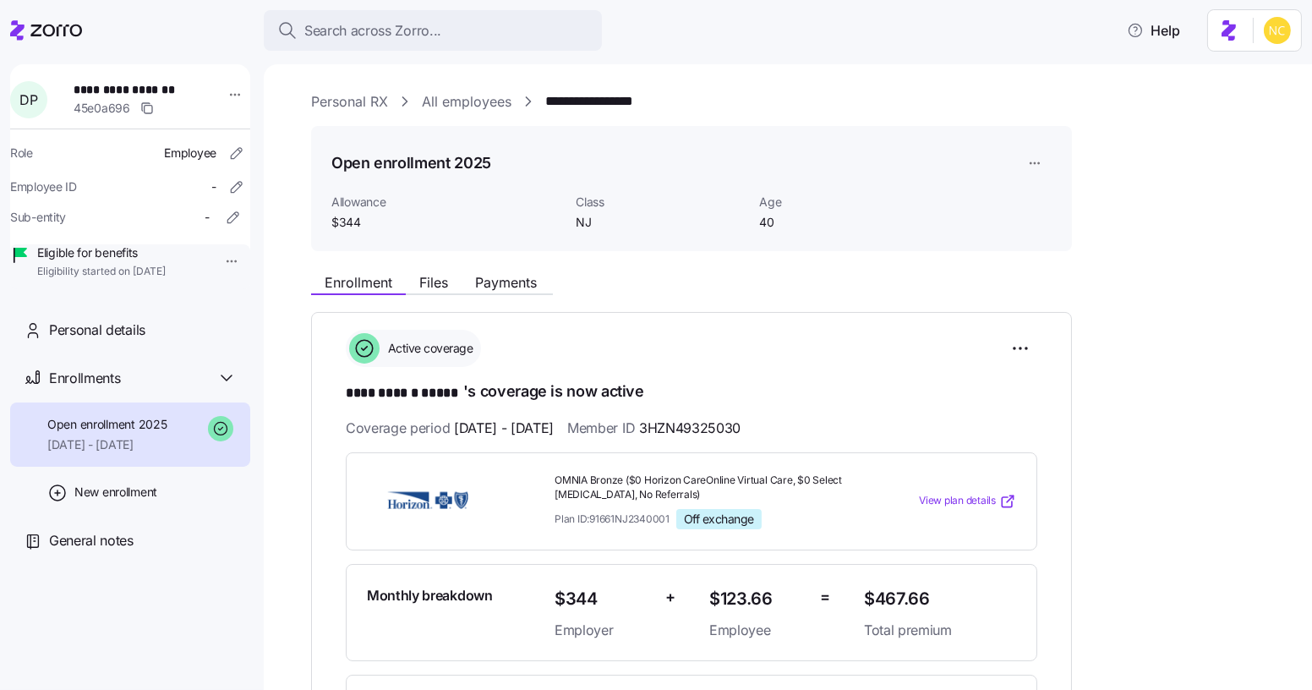
click at [515, 260] on div "**********" at bounding box center [799, 608] width 977 height 1035
click at [515, 275] on span "Payments" at bounding box center [506, 282] width 62 height 14
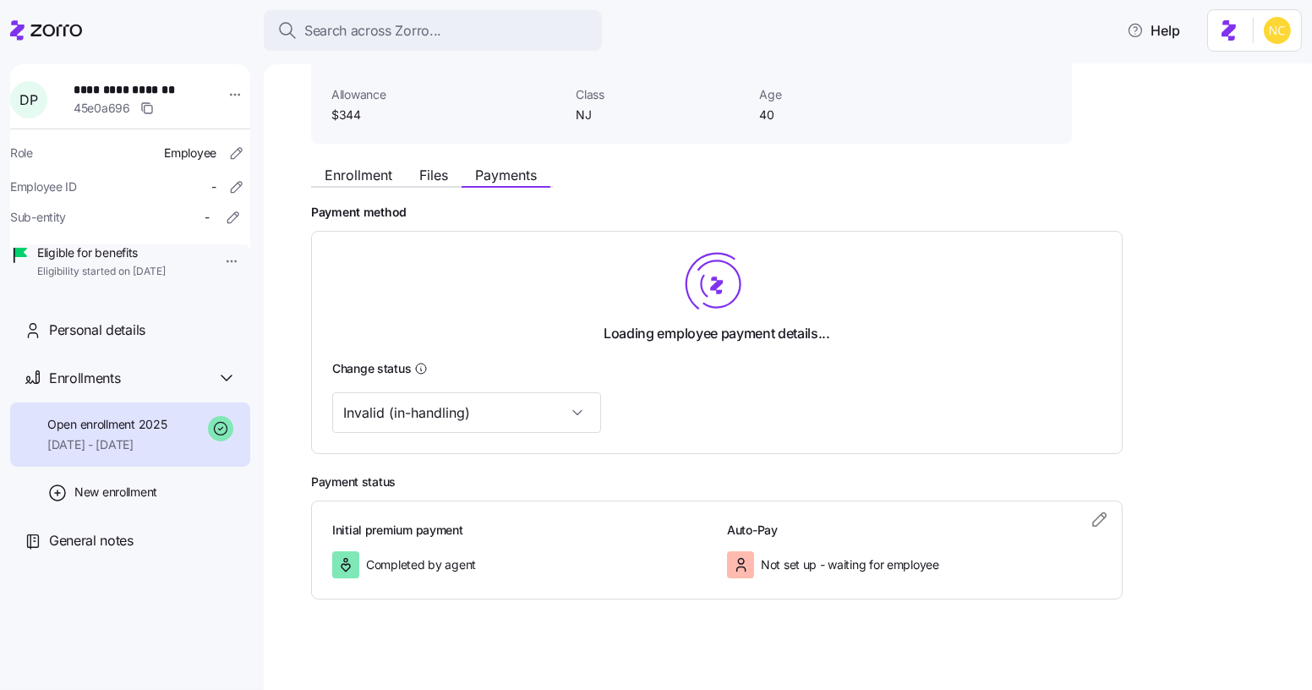
scroll to position [109, 0]
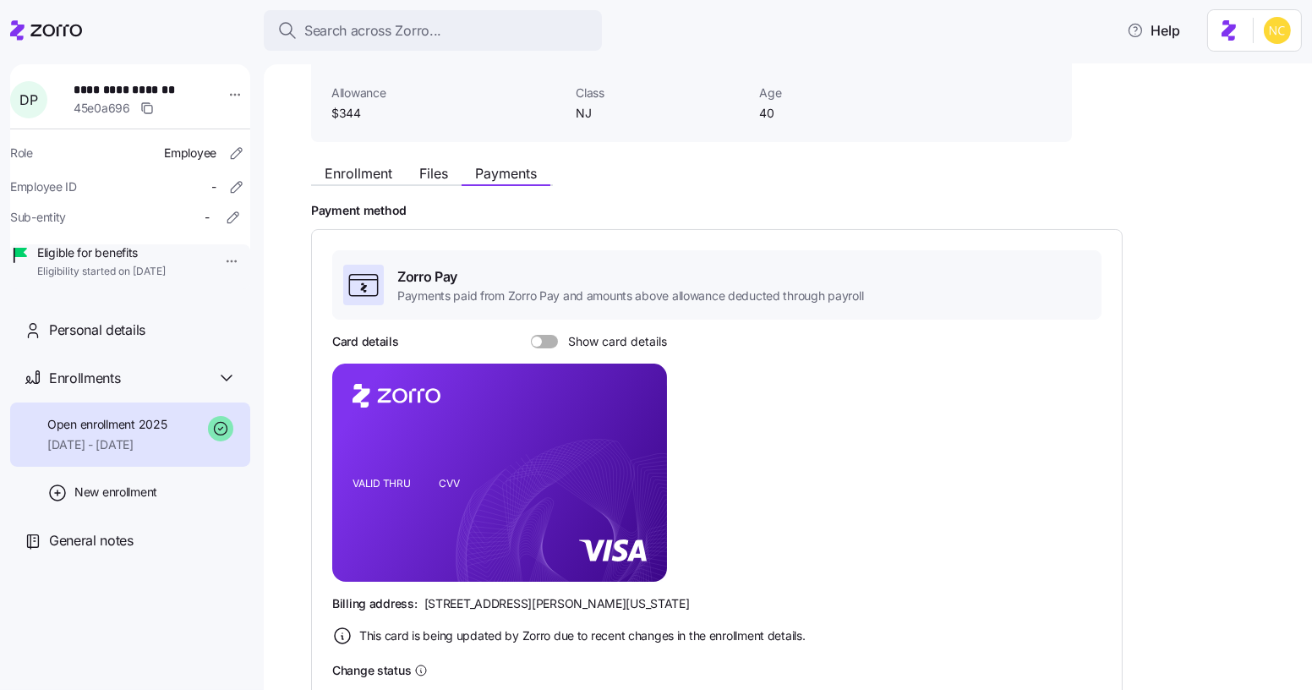
click at [539, 329] on div "Zorro Pay Payments paid from Zorro Pay and amounts above allowance deducted thr…" at bounding box center [716, 492] width 769 height 484
click at [542, 341] on span at bounding box center [550, 342] width 17 height 14
click at [531, 335] on input "Show card details" at bounding box center [531, 335] width 0 height 0
